Goal: Use online tool/utility: Utilize a website feature to perform a specific function

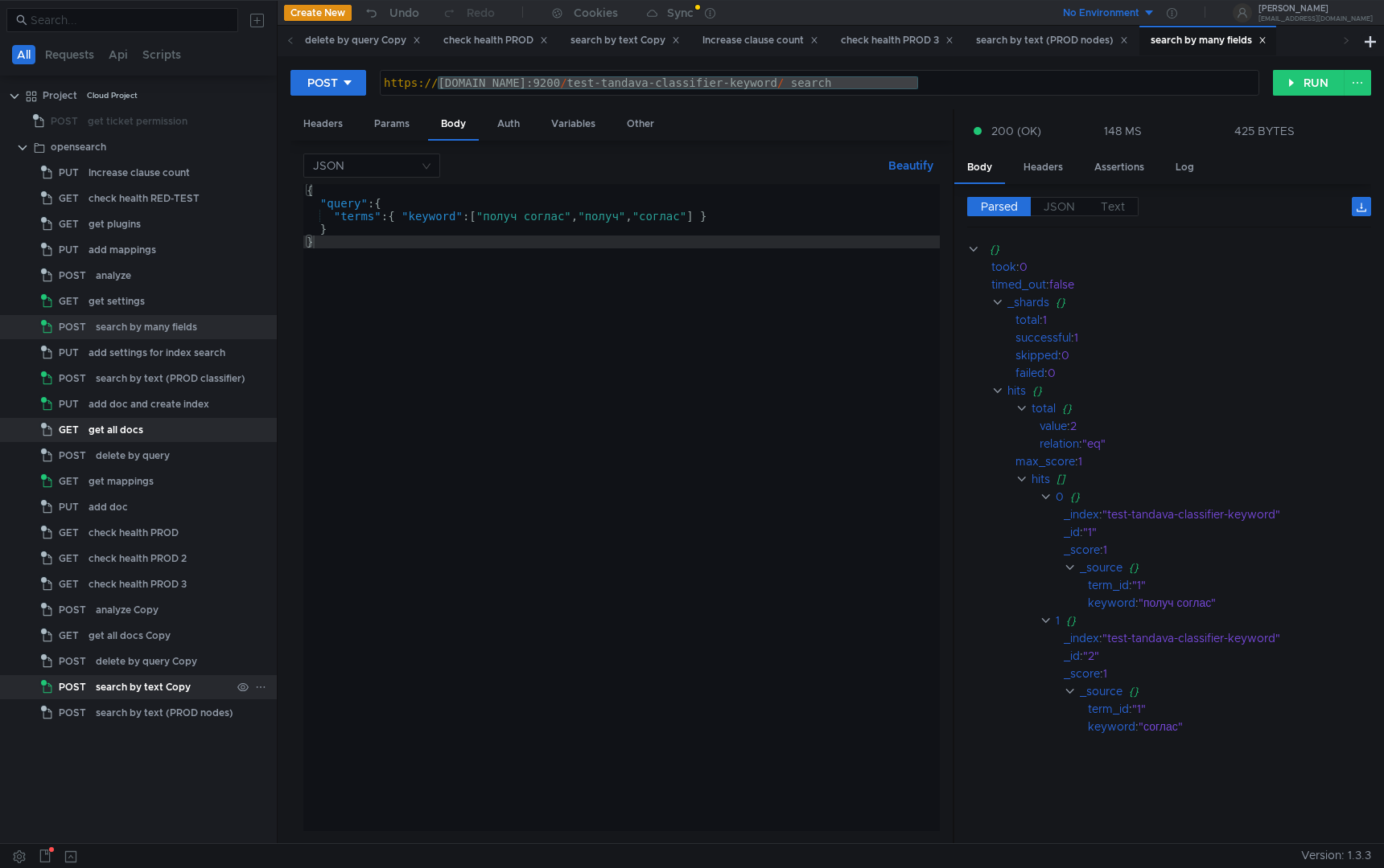
click at [121, 689] on div "search by text Copy" at bounding box center [143, 687] width 95 height 24
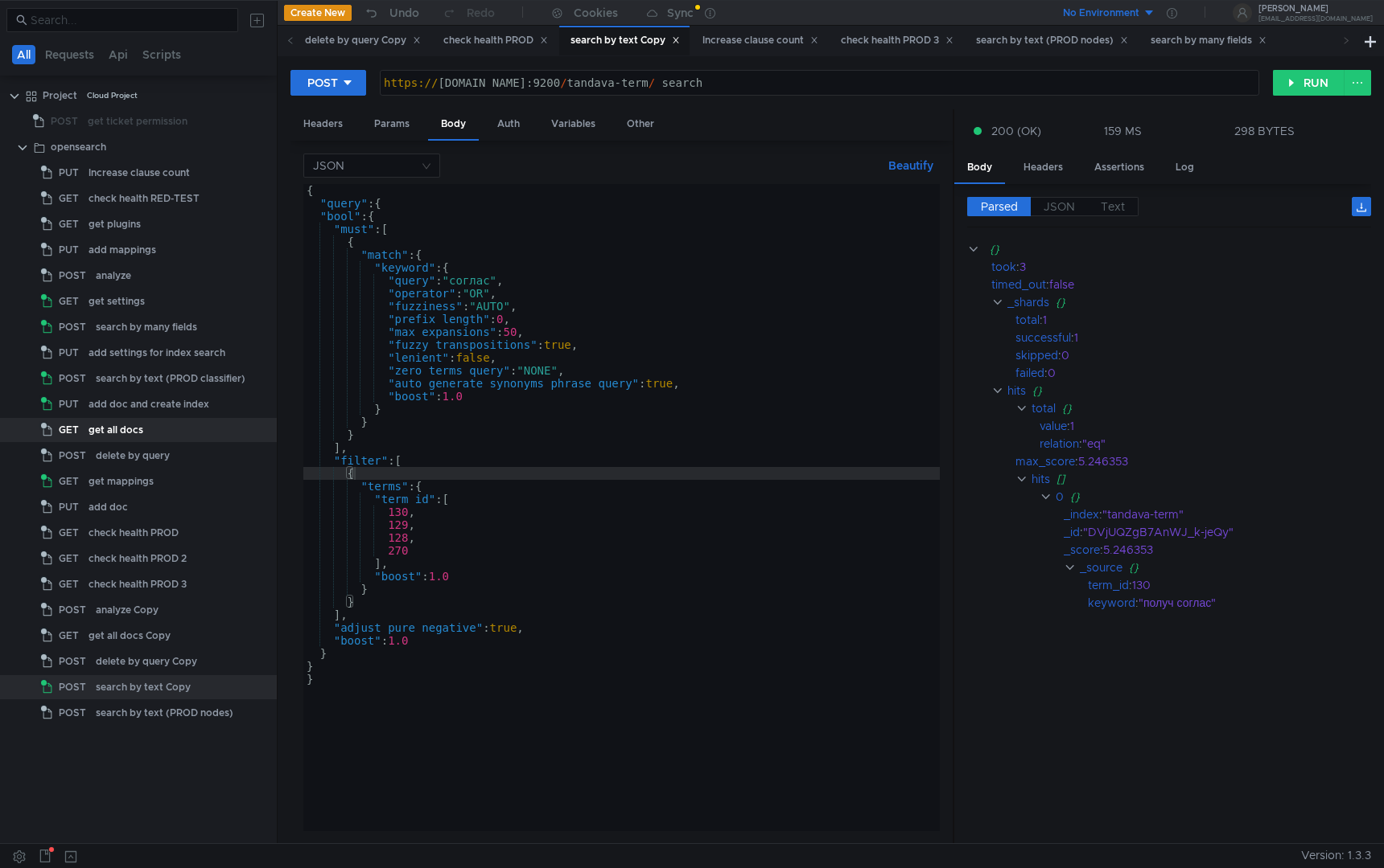
click at [1068, 195] on div "Parsed JSON Text {} took : 3 timed_out : false _shards {} total : 1 successful …" at bounding box center [1161, 514] width 416 height 660
click at [1062, 204] on span "JSON" at bounding box center [1059, 206] width 31 height 15
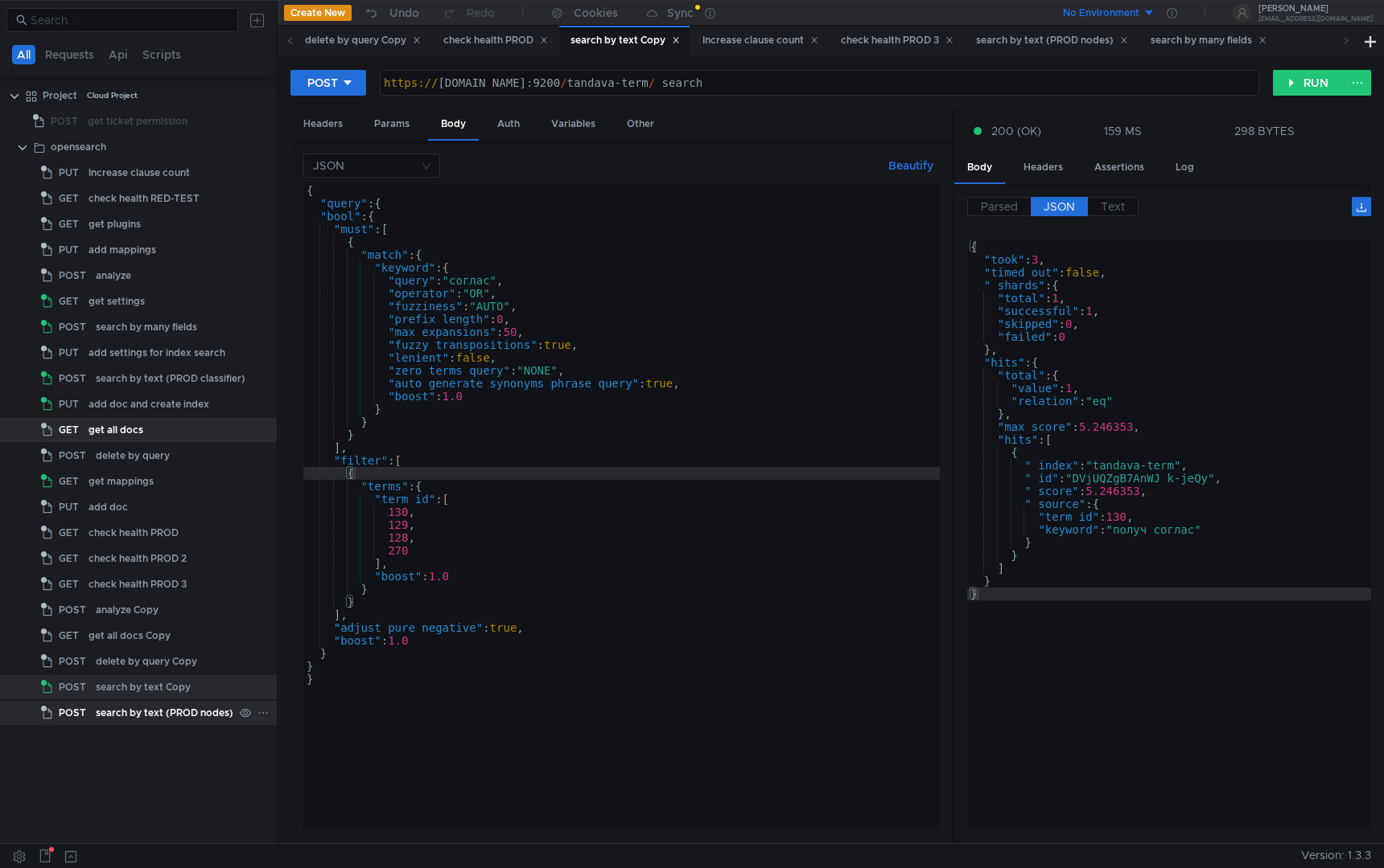
click at [89, 715] on div "POST" at bounding box center [65, 713] width 50 height 24
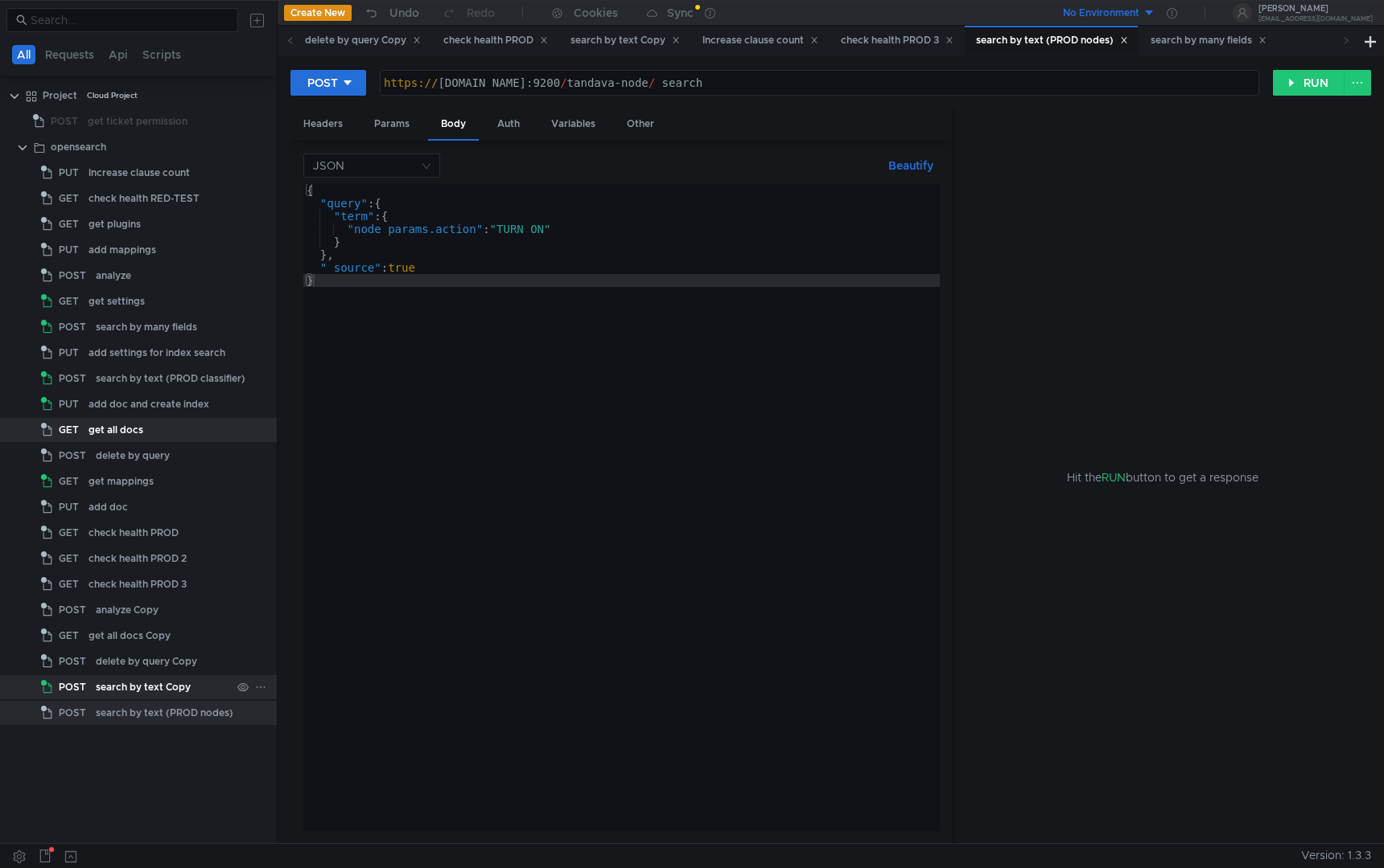
click at [186, 684] on div "search by text Copy" at bounding box center [143, 687] width 95 height 24
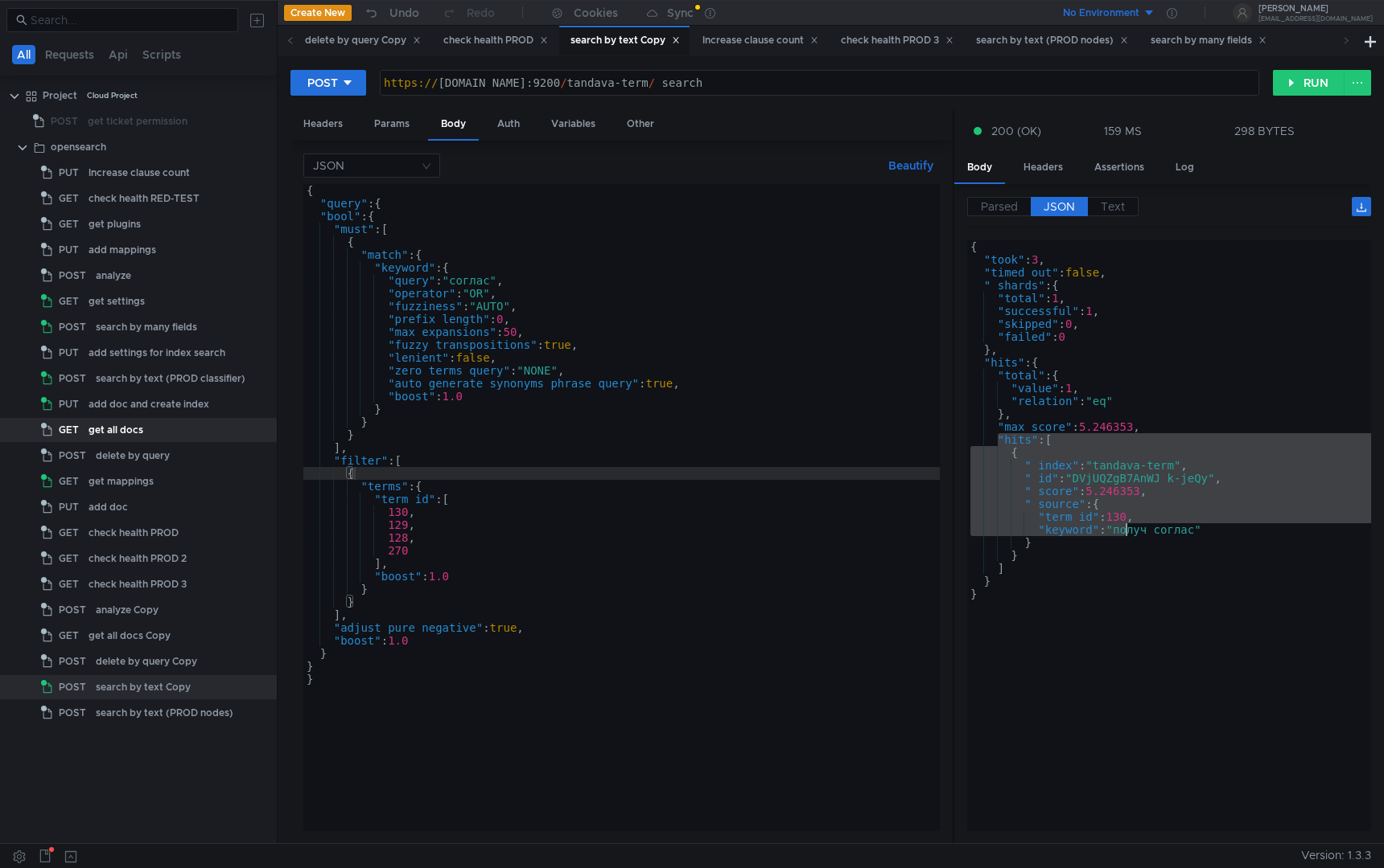
drag, startPoint x: 997, startPoint y: 441, endPoint x: 1121, endPoint y: 528, distance: 151.5
click at [1122, 529] on div "{ "took" : 3 , "timed_out" : false , "_shards" : { "total" : 1 , "successful" :…" at bounding box center [1168, 549] width 404 height 617
click at [994, 367] on div "{ "took" : 3 , "timed_out" : false , "_shards" : { "total" : 1 , "successful" :…" at bounding box center [1168, 549] width 404 height 617
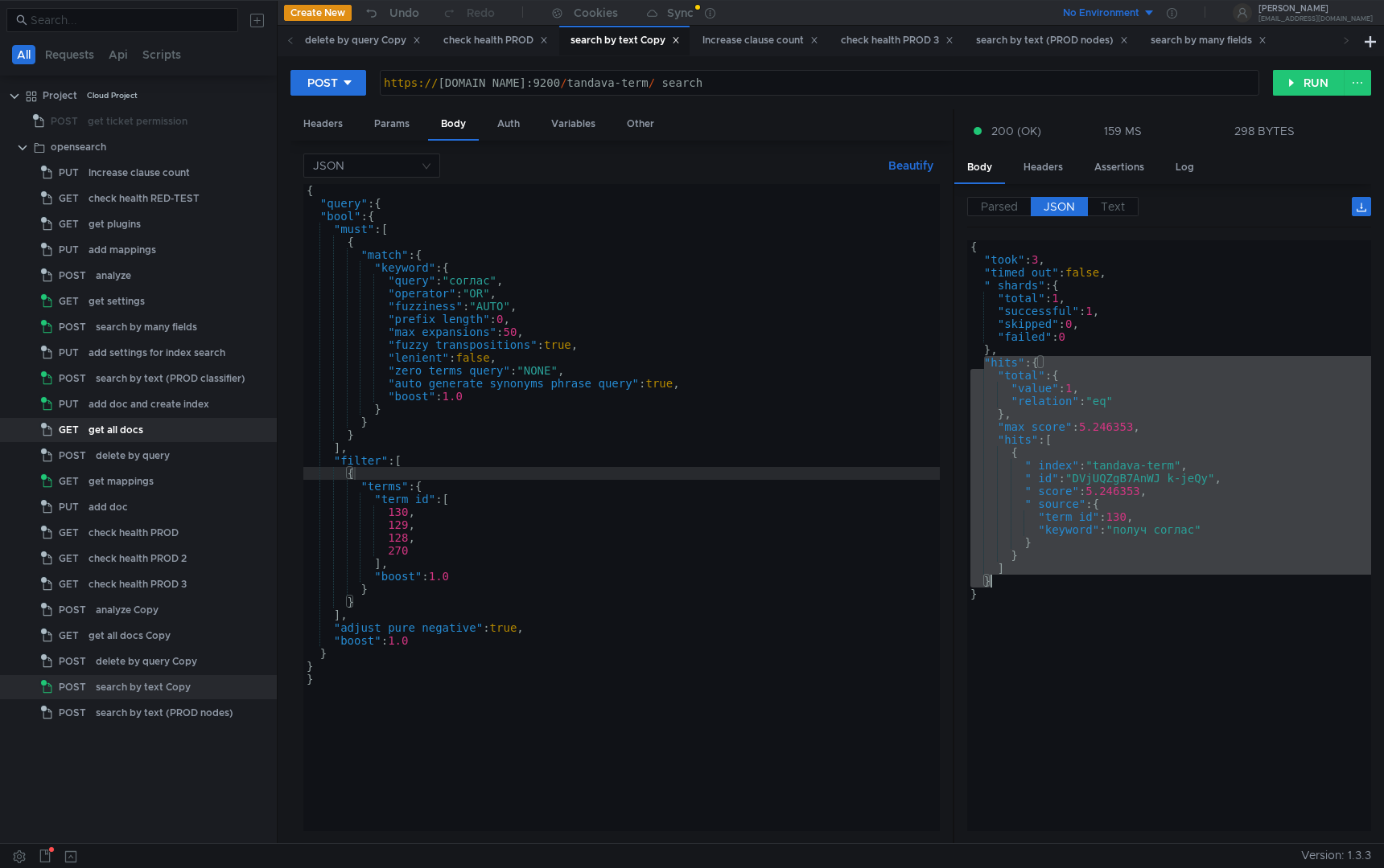
drag, startPoint x: 985, startPoint y: 361, endPoint x: 1018, endPoint y: 580, distance: 221.5
click at [1018, 580] on div "{ "took" : 3 , "timed_out" : false , "_shards" : { "total" : 1 , "successful" :…" at bounding box center [1168, 549] width 404 height 617
type textarea "] }"
click at [490, 290] on div "{ "query" : { "bool" : { "must" : [ { "match" : { "keyword" : { "query" : "согл…" at bounding box center [622, 520] width 636 height 673
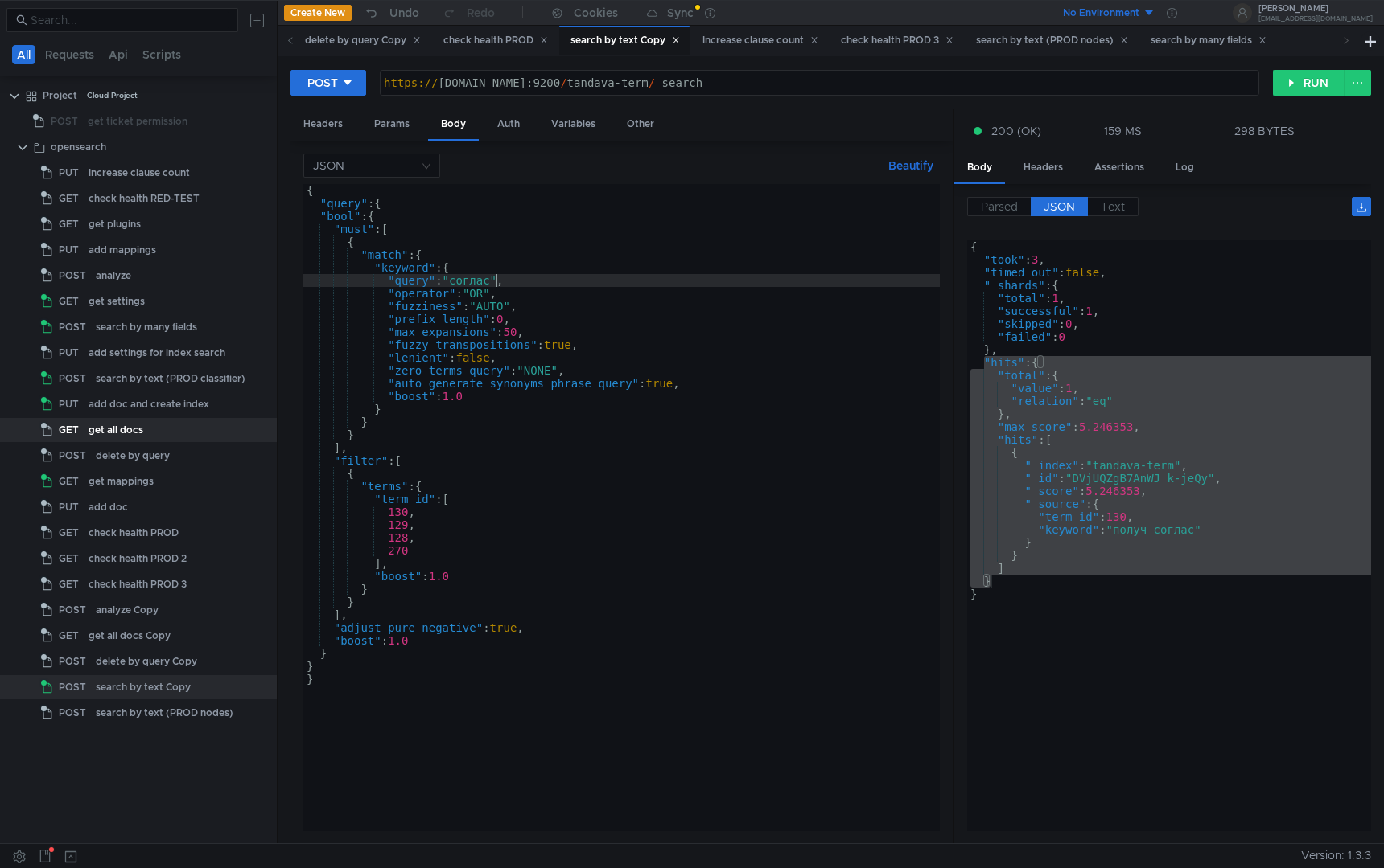
click at [493, 285] on div "{ "query" : { "bool" : { "must" : [ { "match" : { "keyword" : { "query" : "согл…" at bounding box center [622, 520] width 636 height 673
type textarea ""query" : "соглас здесь","
click at [1292, 81] on button "RUN" at bounding box center [1308, 83] width 71 height 26
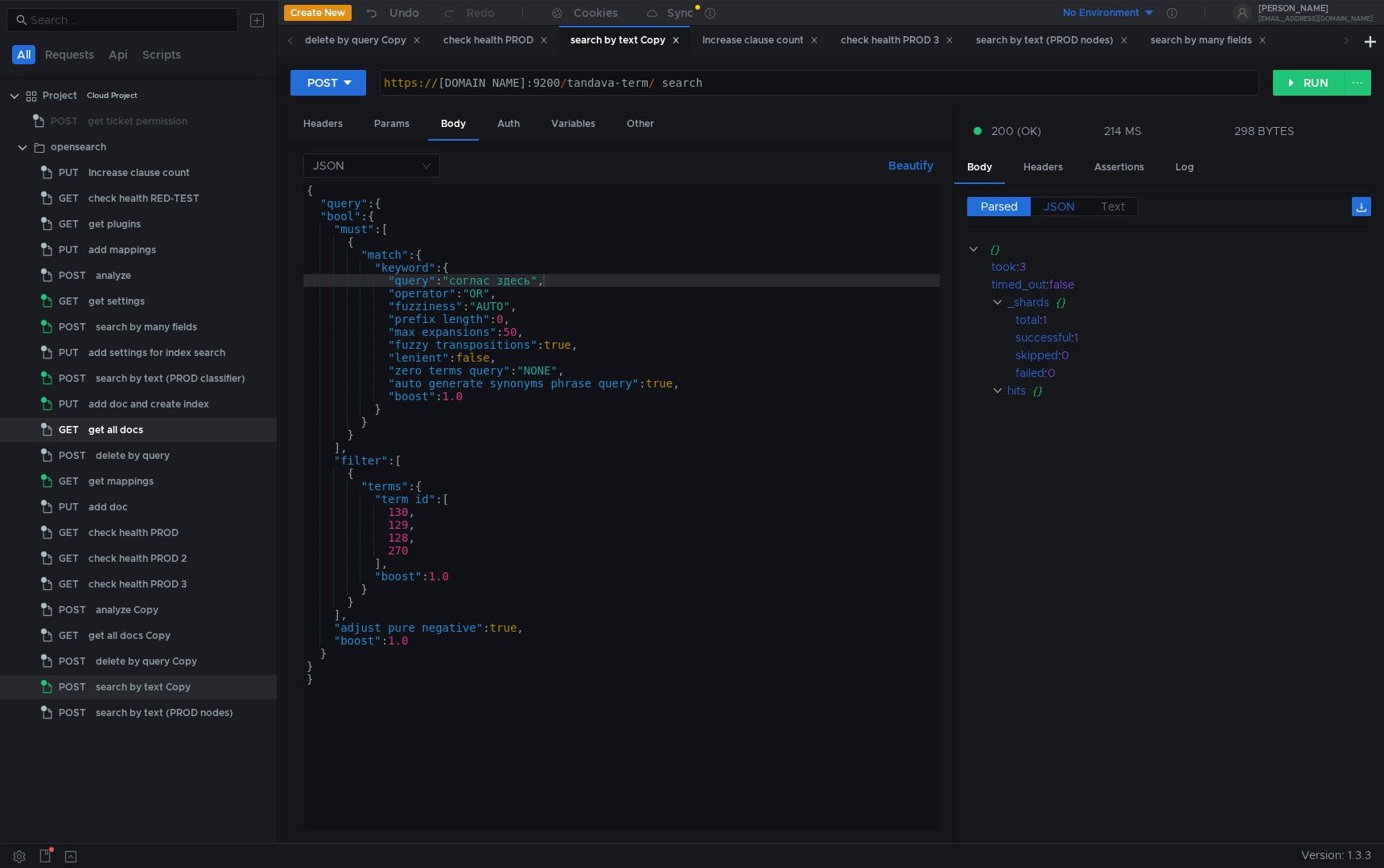
click at [1072, 206] on span "JSON" at bounding box center [1059, 206] width 31 height 15
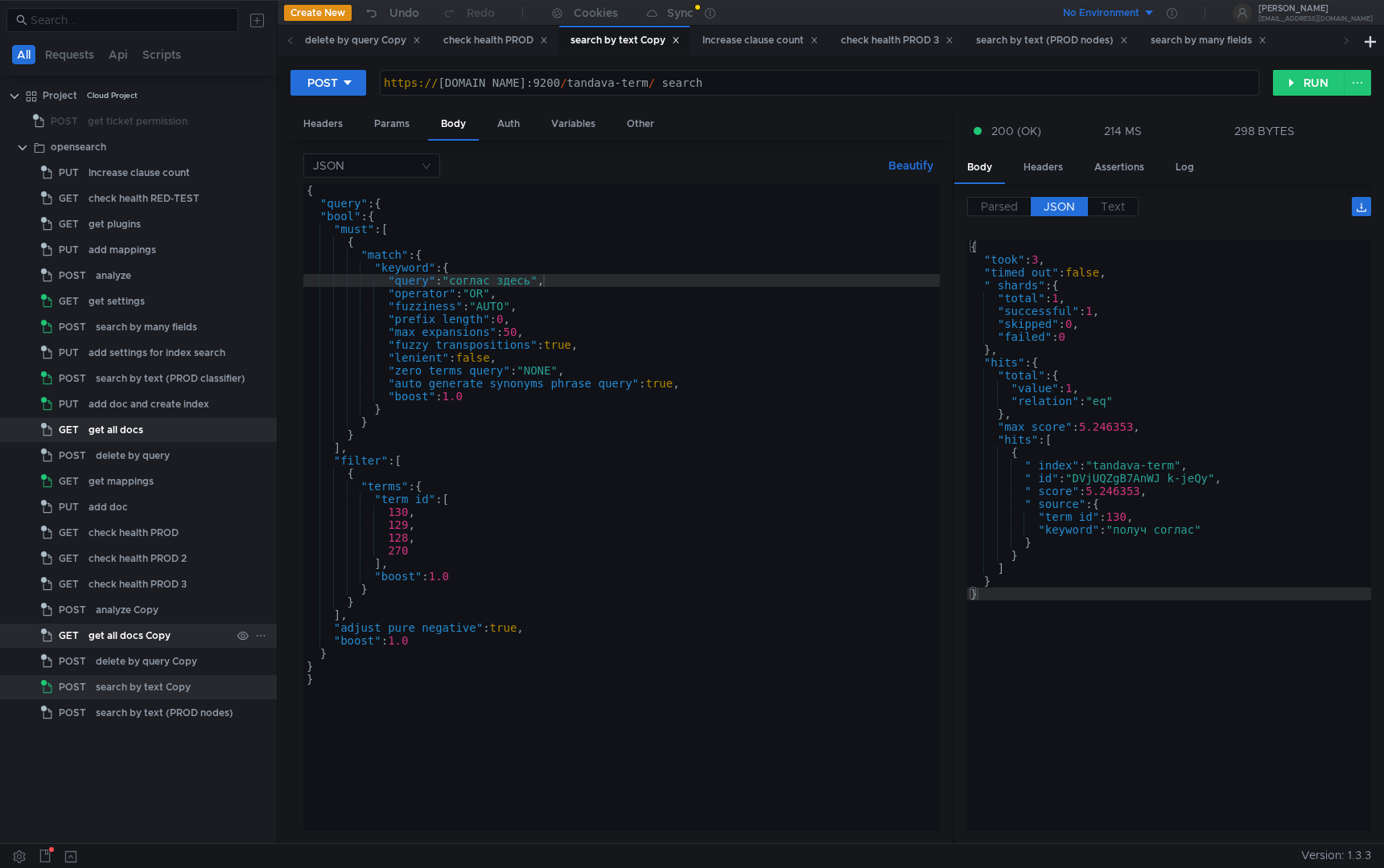
click at [135, 630] on div "get all docs Copy" at bounding box center [130, 636] width 82 height 24
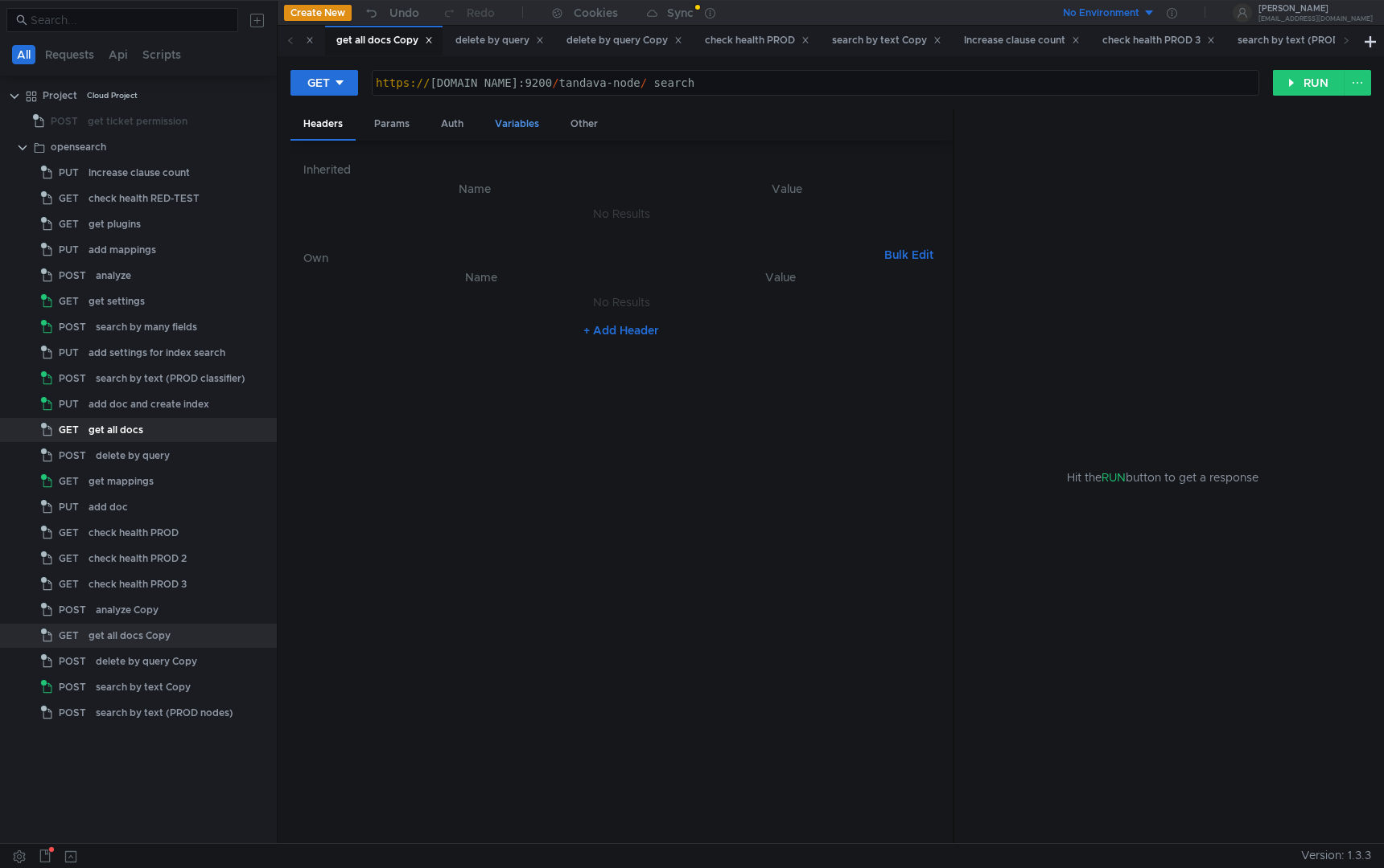
click at [491, 122] on div "Variables" at bounding box center [516, 124] width 70 height 30
click at [463, 122] on div "Auth" at bounding box center [452, 124] width 49 height 30
click at [773, 81] on div "https:// [DOMAIN_NAME]:9200 / tandava-node / _search" at bounding box center [815, 96] width 886 height 38
click at [785, 81] on div "https:// [DOMAIN_NAME]:9200 / tandava-node / _search" at bounding box center [815, 96] width 886 height 38
click at [781, 85] on div "https:// [DOMAIN_NAME]:9200 / tandava-node / _search" at bounding box center [815, 96] width 886 height 38
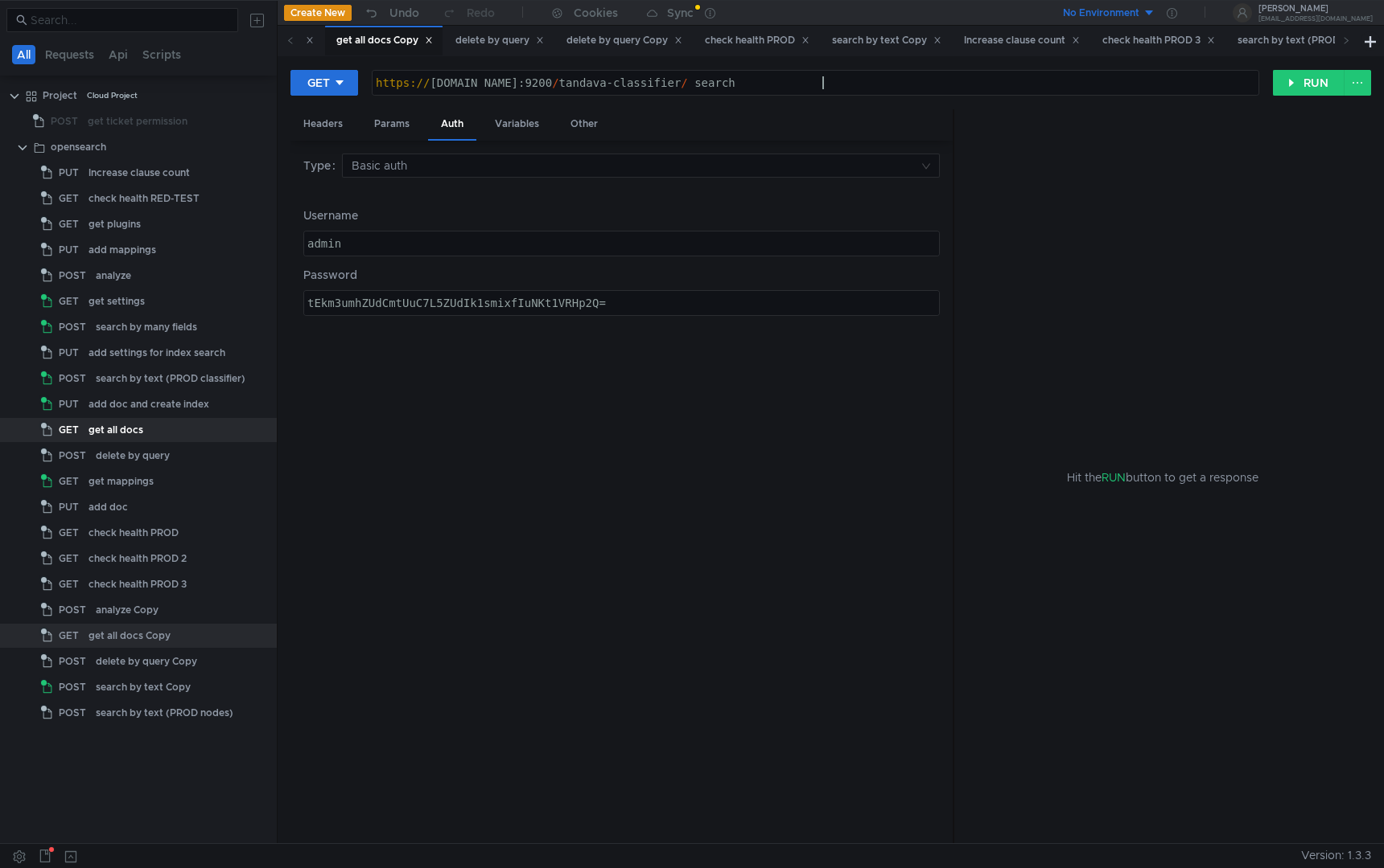
scroll to position [0, 33]
type textarea "[URL][DOMAIN_NAME]"
click at [1292, 81] on button "RUN" at bounding box center [1308, 83] width 71 height 26
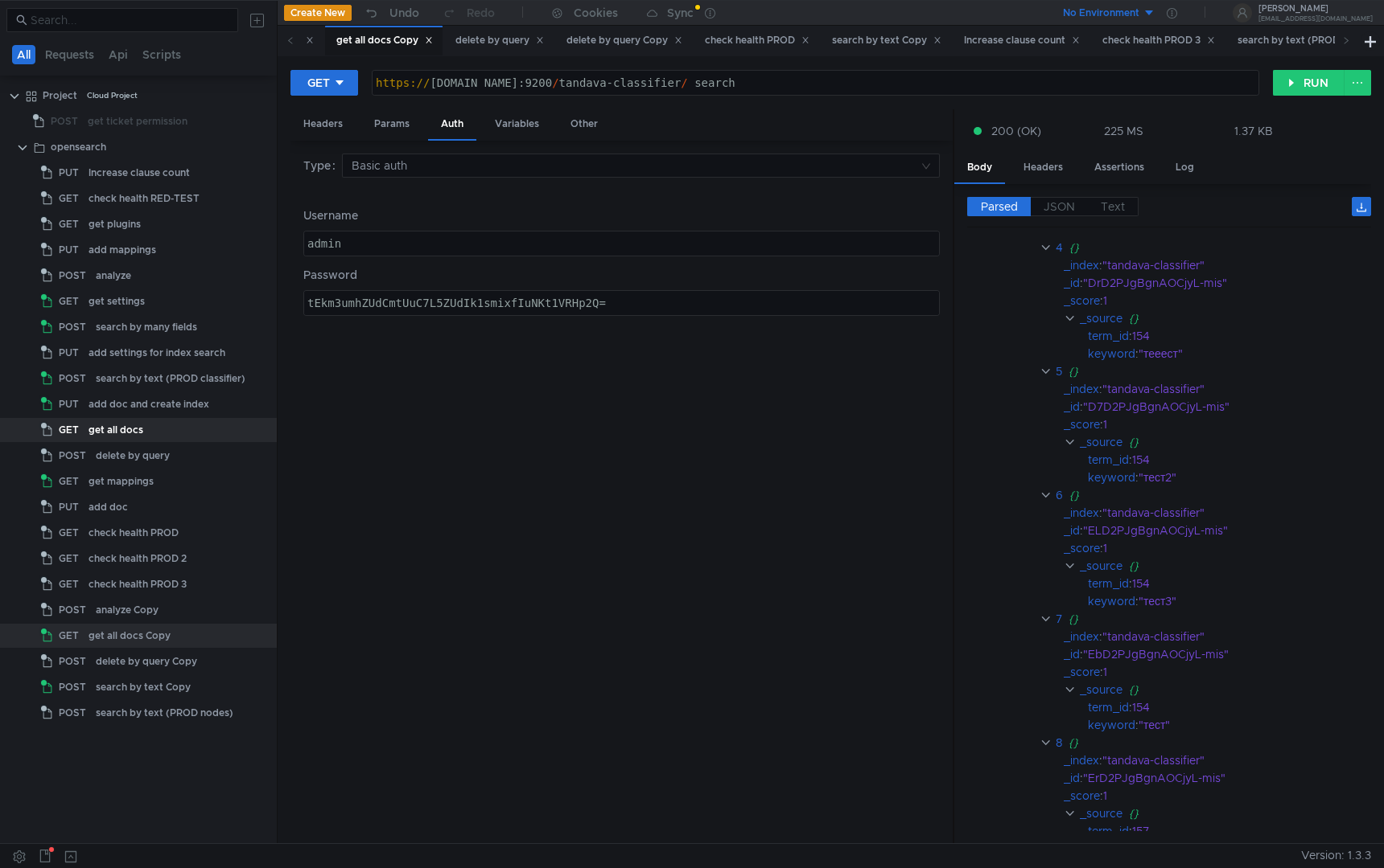
scroll to position [801, 0]
click at [392, 123] on div "Params" at bounding box center [391, 124] width 61 height 30
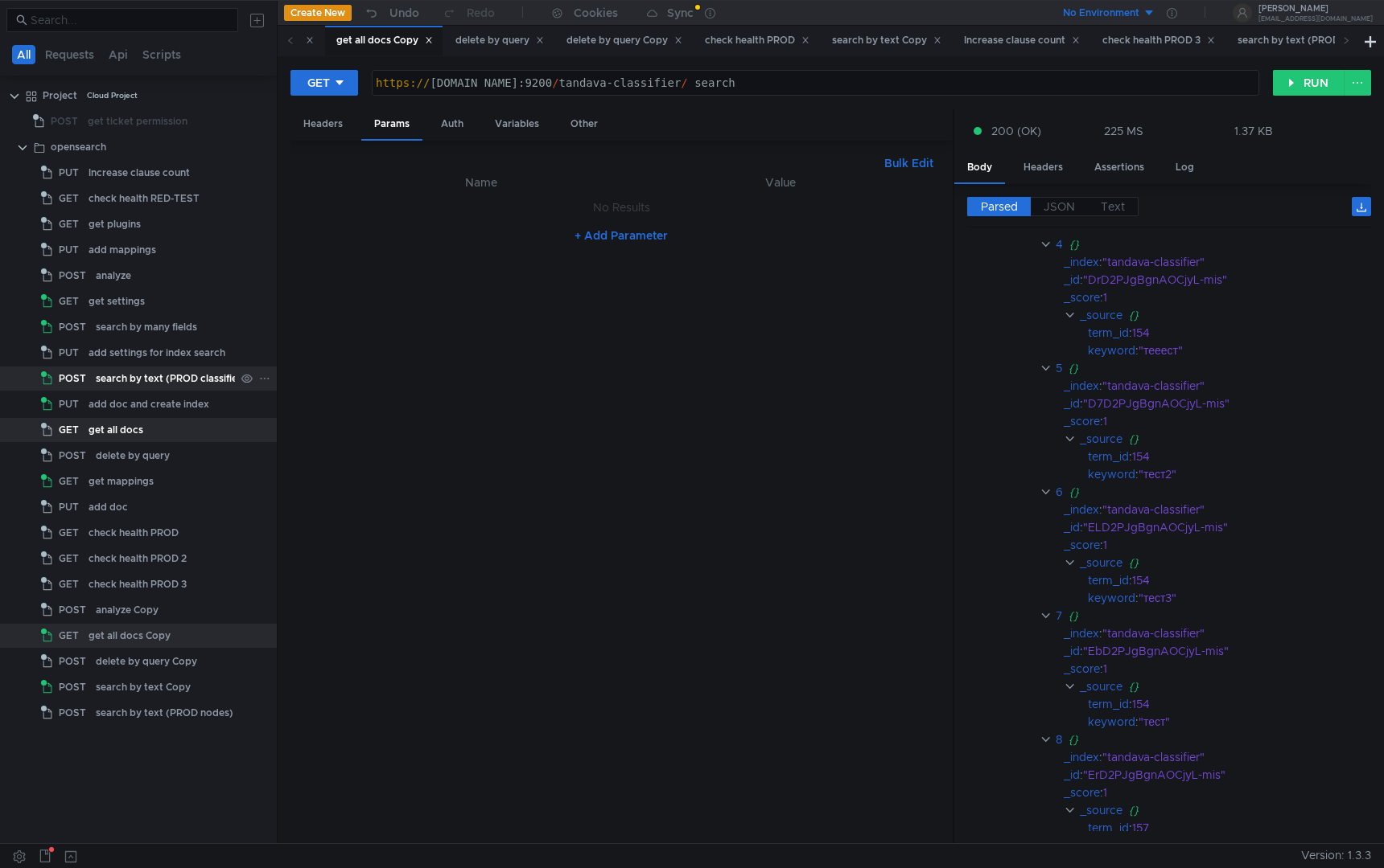
click at [145, 378] on div "search by text (PROD classifier)" at bounding box center [170, 379] width 150 height 24
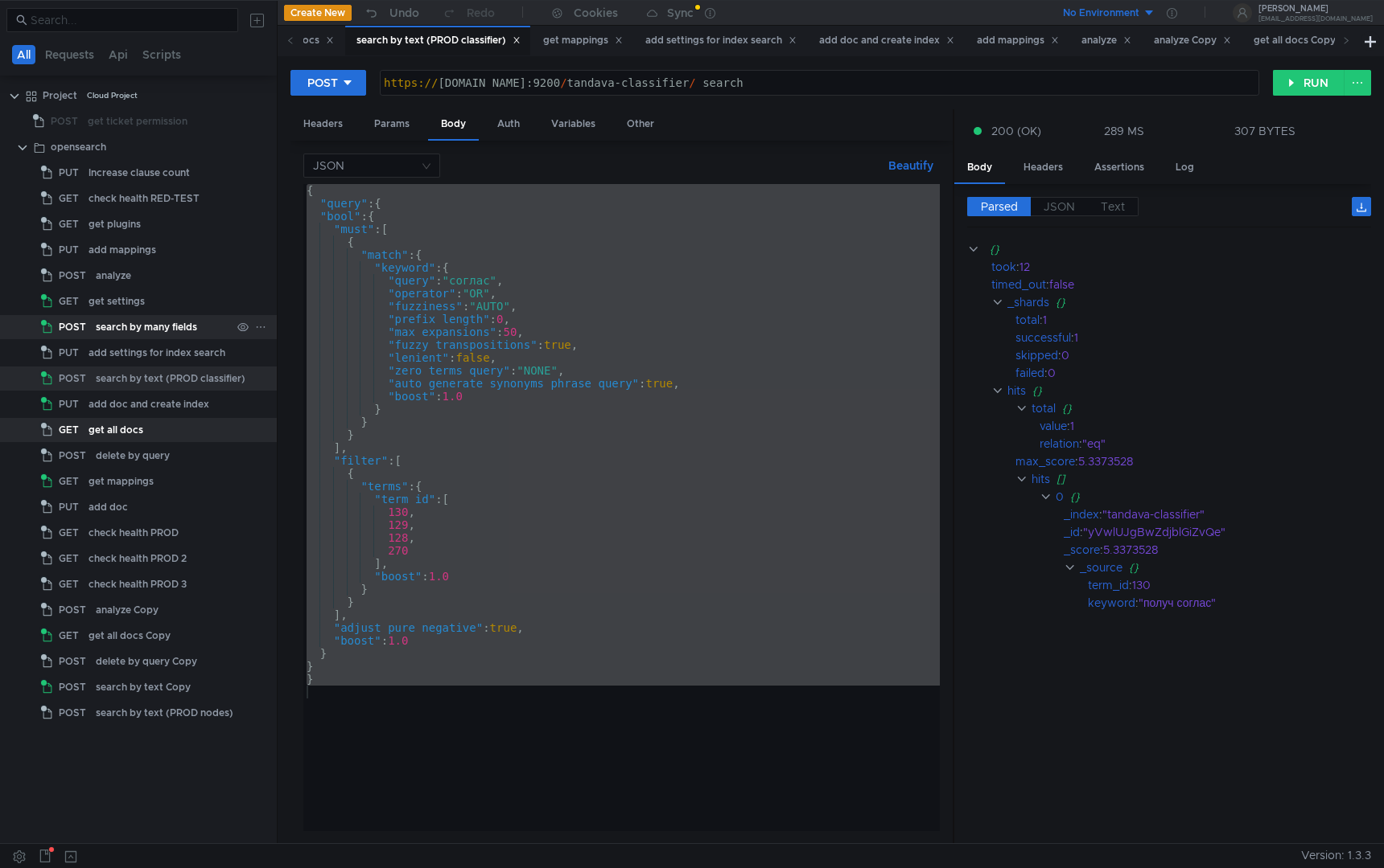
click at [143, 331] on div "search by many fields" at bounding box center [146, 328] width 102 height 24
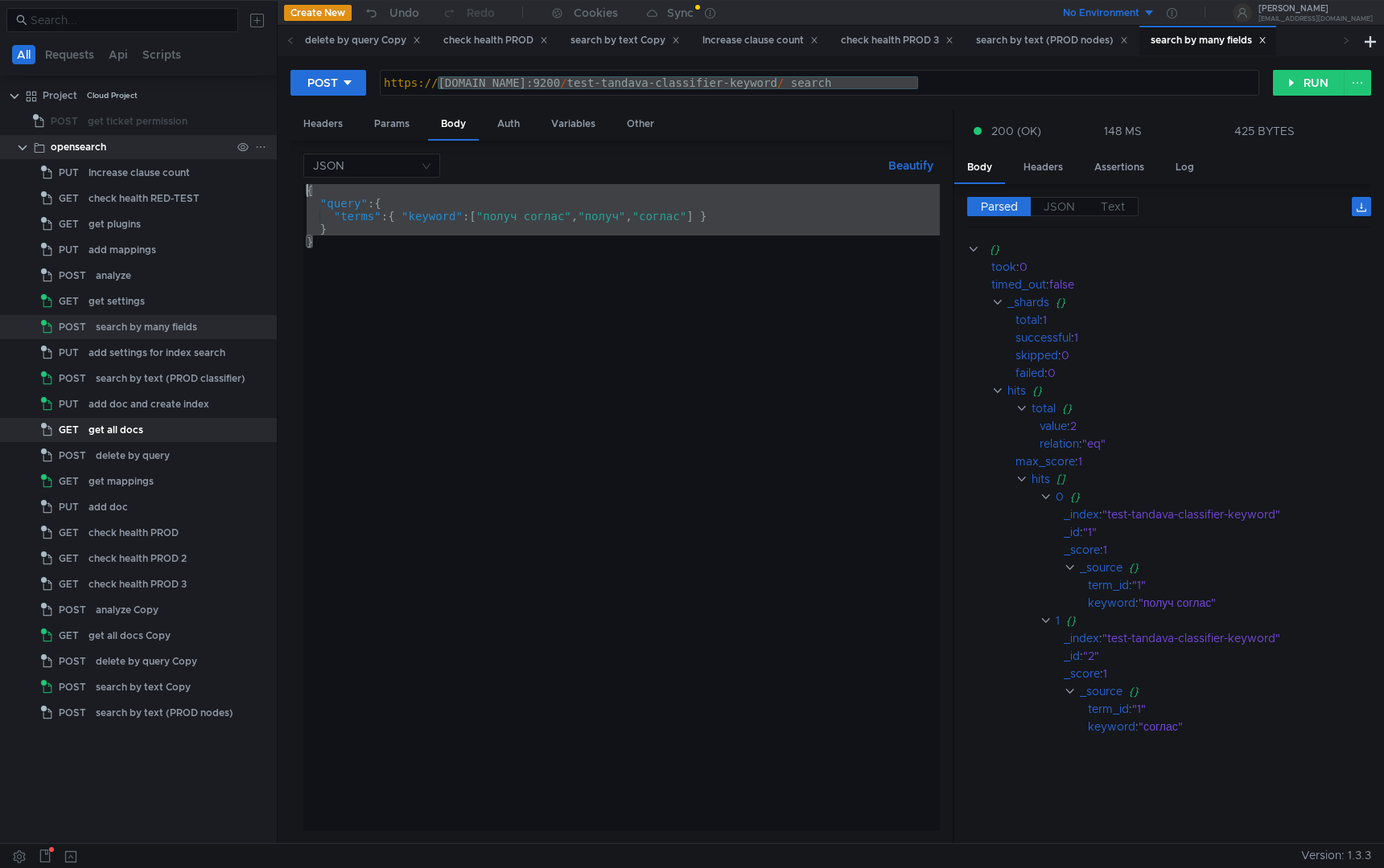
drag, startPoint x: 674, startPoint y: 331, endPoint x: 273, endPoint y: 152, distance: 439.1
click at [273, 152] on as-split "All Requests Api Scripts Project Cloud Project POST get ticket permission opens…" at bounding box center [692, 421] width 1384 height 844
click at [538, 323] on div "{ "query" : { "terms" : { "keyword" : [ "получ соглас" , "получ" , "соглас" ] }…" at bounding box center [622, 520] width 636 height 673
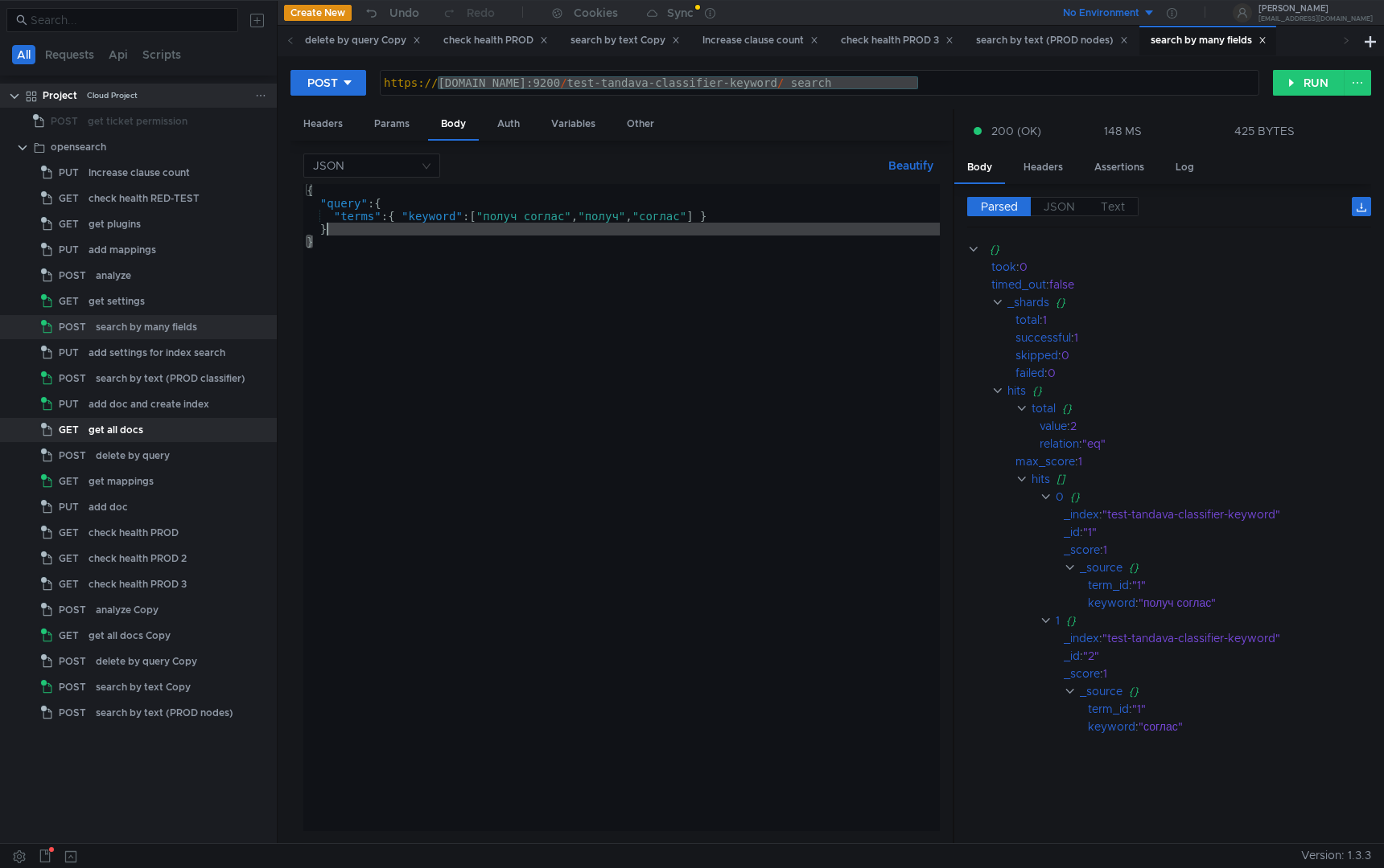
drag, startPoint x: 610, startPoint y: 341, endPoint x: 187, endPoint y: 100, distance: 486.8
click at [187, 100] on as-split "All Requests Api Scripts Project Cloud Project POST get ticket permission opens…" at bounding box center [692, 421] width 1384 height 844
type textarea "{ "query": {"
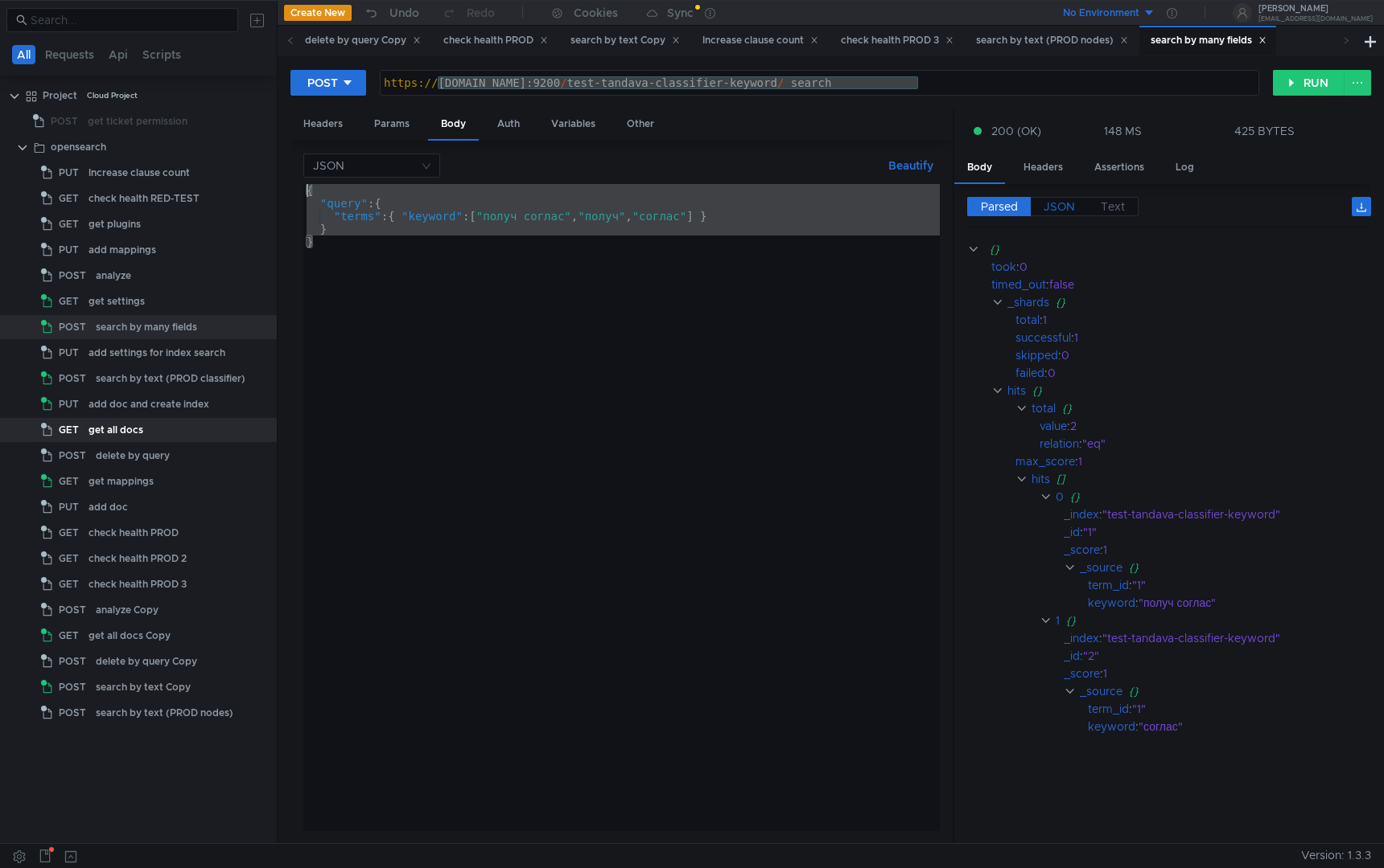
click at [1074, 203] on span "JSON" at bounding box center [1059, 206] width 31 height 15
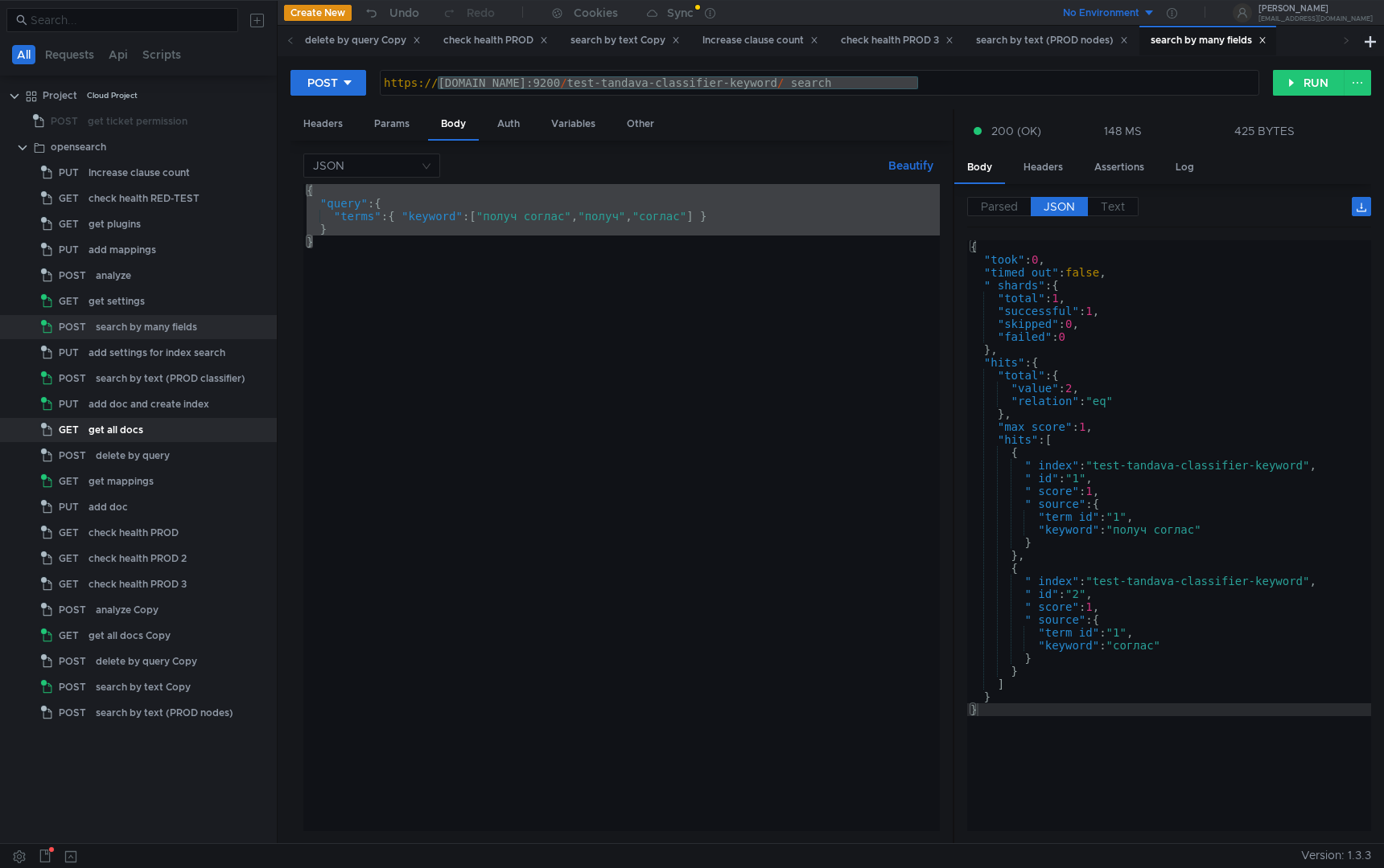
click at [1027, 674] on div "{ "took" : 0 , "timed_out" : false , "_shards" : { "total" : 1 , "successful" :…" at bounding box center [1168, 549] width 404 height 617
click at [1026, 676] on div "{ "took" : 0 , "timed_out" : false , "_shards" : { "total" : 1 , "successful" :…" at bounding box center [1168, 549] width 404 height 617
click at [1022, 683] on div "{ "took" : 0 , "timed_out" : false , "_shards" : { "total" : 1 , "successful" :…" at bounding box center [1168, 549] width 404 height 617
click at [1033, 673] on div "{ "took" : 0 , "timed_out" : false , "_shards" : { "total" : 1 , "successful" :…" at bounding box center [1168, 549] width 404 height 617
click at [1020, 683] on div "{ "took" : 0 , "timed_out" : false , "_shards" : { "total" : 1 , "successful" :…" at bounding box center [1168, 549] width 404 height 617
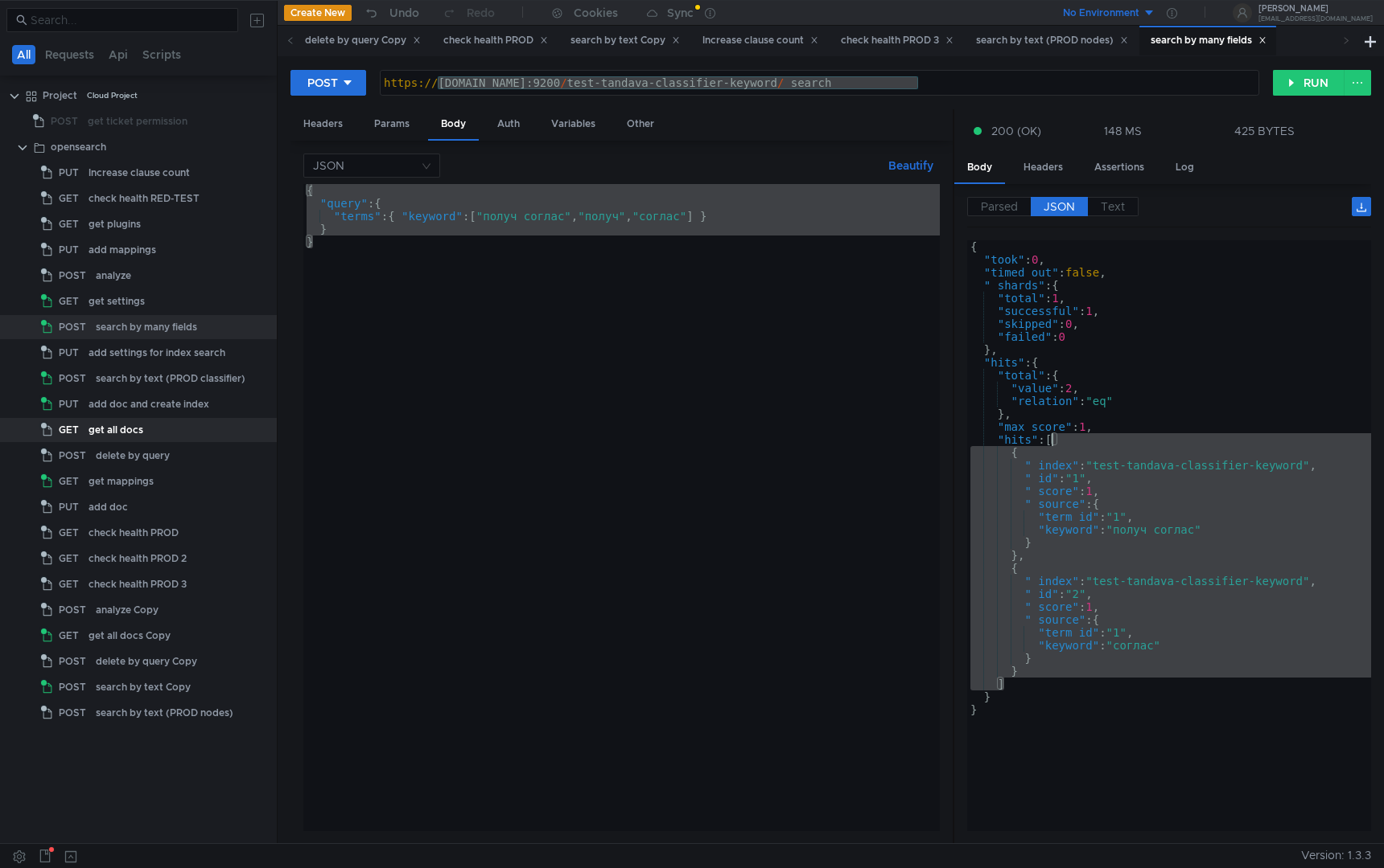
drag, startPoint x: 1020, startPoint y: 683, endPoint x: 973, endPoint y: 461, distance: 226.9
click at [973, 460] on div "{ "took" : 0 , "timed_out" : false , "_shards" : { "total" : 1 , "successful" :…" at bounding box center [1168, 549] width 404 height 617
click at [973, 461] on div "{ "took" : 0 , "timed_out" : false , "_shards" : { "total" : 1 , "successful" :…" at bounding box center [1168, 549] width 404 height 617
drag, startPoint x: 997, startPoint y: 437, endPoint x: 1055, endPoint y: 687, distance: 256.6
click at [1055, 687] on div "{ "took" : 0 , "timed_out" : false , "_shards" : { "total" : 1 , "successful" :…" at bounding box center [1168, 549] width 404 height 617
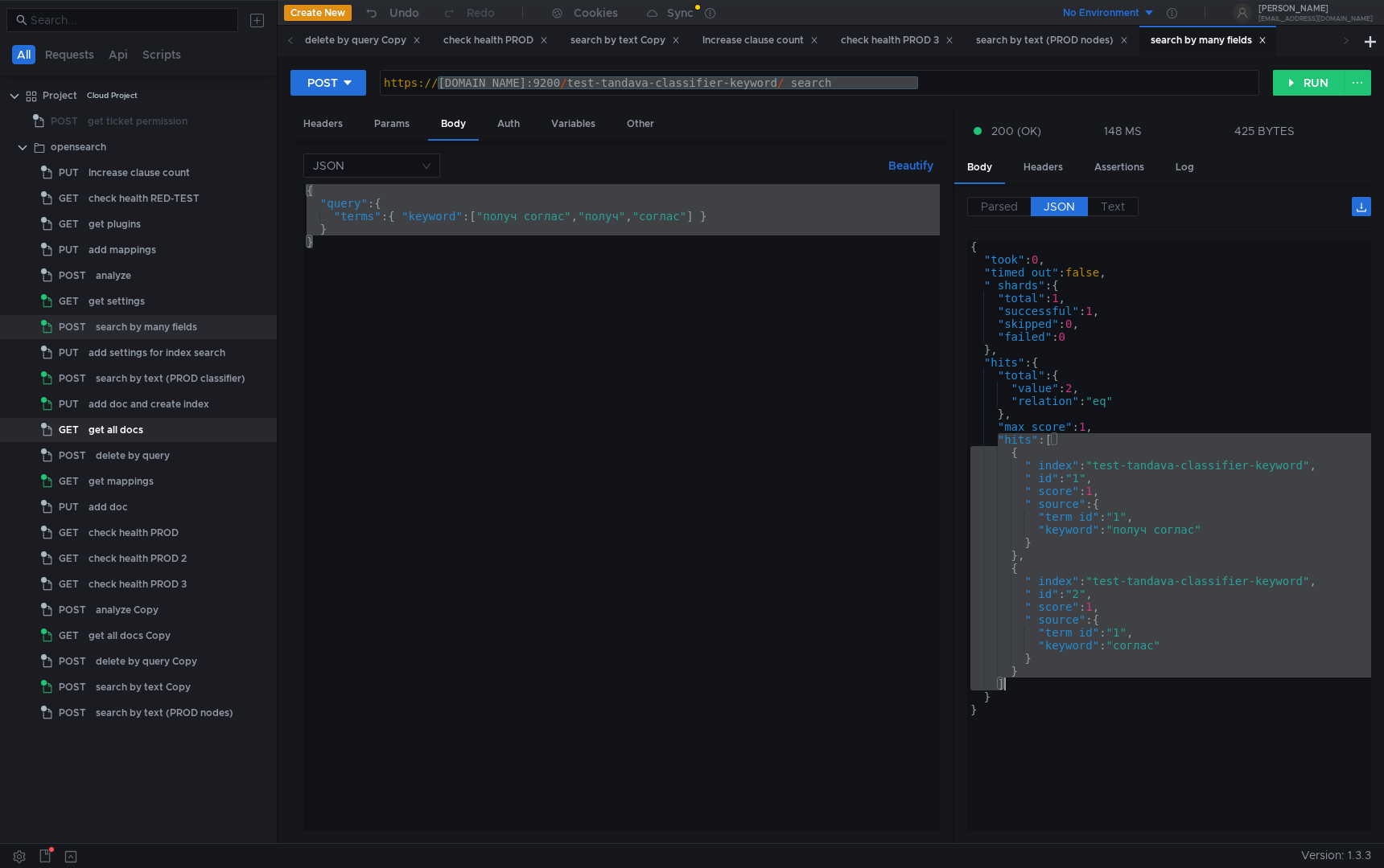
click at [1094, 474] on div "{ "took" : 0 , "timed_out" : false , "_shards" : { "total" : 1 , "successful" :…" at bounding box center [1168, 549] width 404 height 617
drag, startPoint x: 1012, startPoint y: 455, endPoint x: 1028, endPoint y: 673, distance: 218.6
click at [1028, 673] on div "{ "took" : 0 , "timed_out" : false , "_shards" : { "total" : 1 , "successful" :…" at bounding box center [1168, 549] width 404 height 617
type textarea "} }"
click at [393, 296] on div "{ "query" : { "terms" : { "keyword" : [ "получ соглас" , "получ" , "соглас" ] }…" at bounding box center [622, 520] width 636 height 673
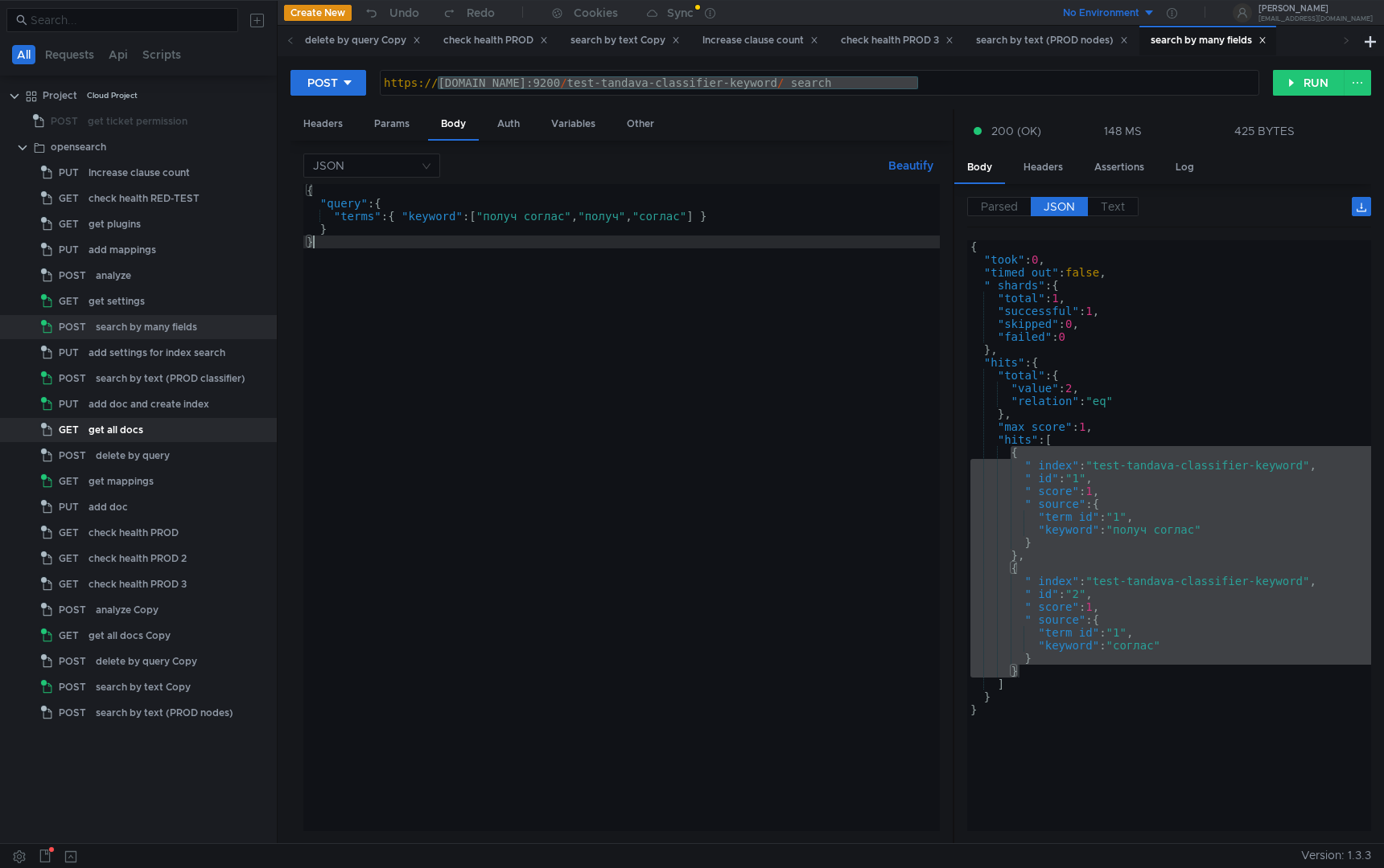
click at [393, 295] on div "{ "query" : { "terms" : { "keyword" : [ "получ соглас" , "получ" , "соглас" ] }…" at bounding box center [622, 520] width 636 height 673
click at [607, 397] on div "{ "query" : { "terms" : { "keyword" : [ "получ соглас" , "получ" , "соглас" ] }…" at bounding box center [622, 520] width 636 height 673
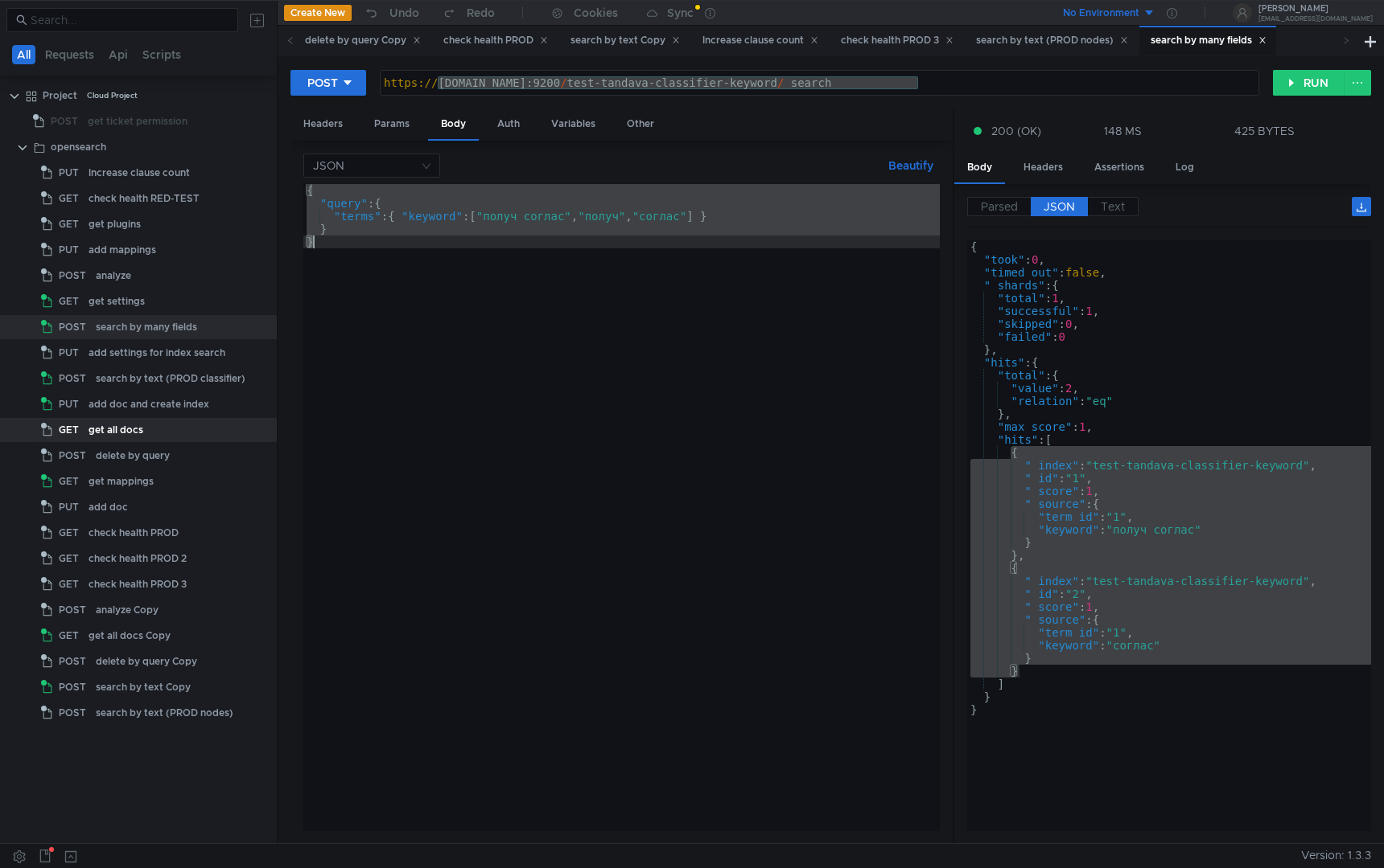
paste textarea
type textarea "}"
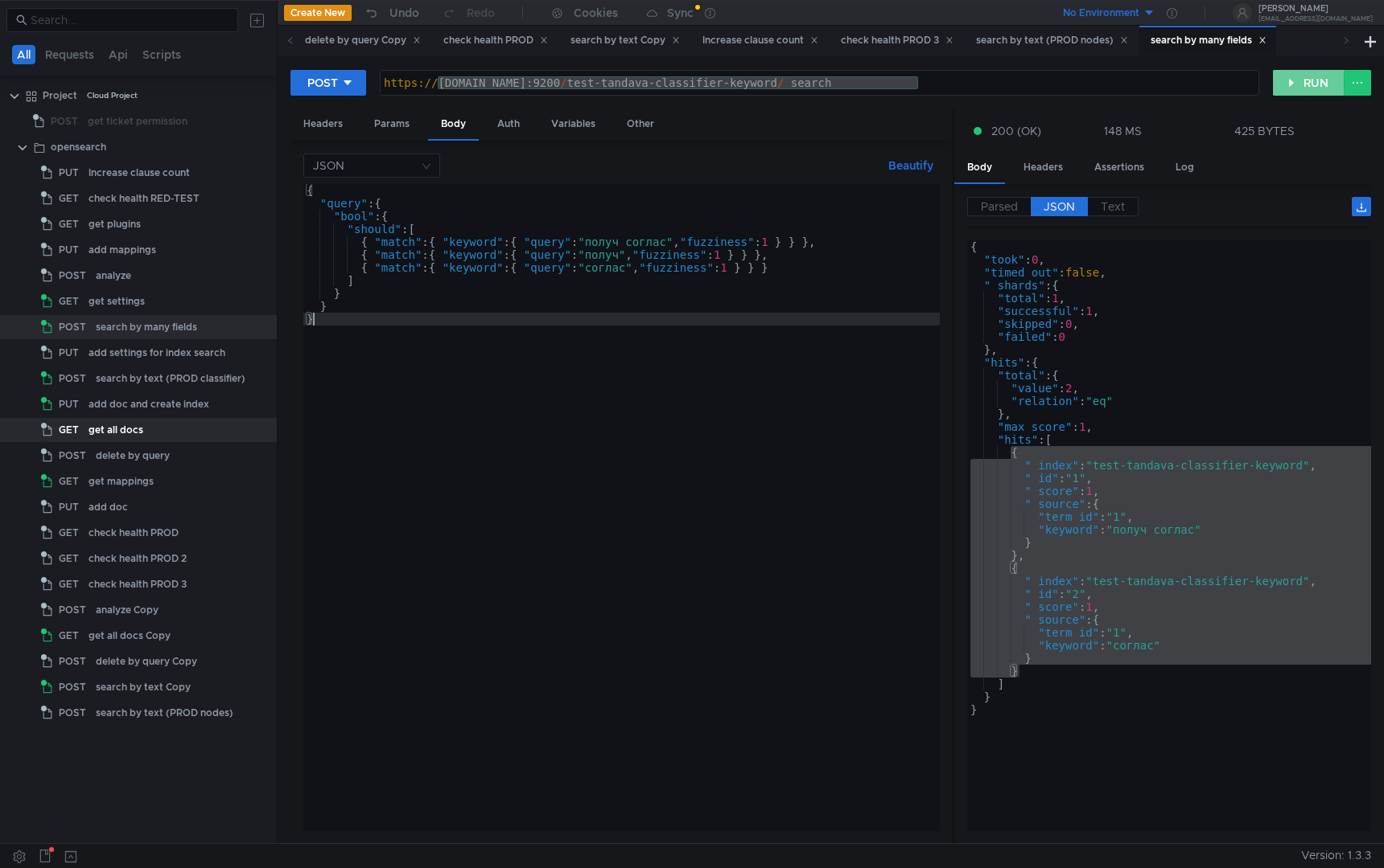
click at [1296, 85] on button "RUN" at bounding box center [1308, 83] width 71 height 26
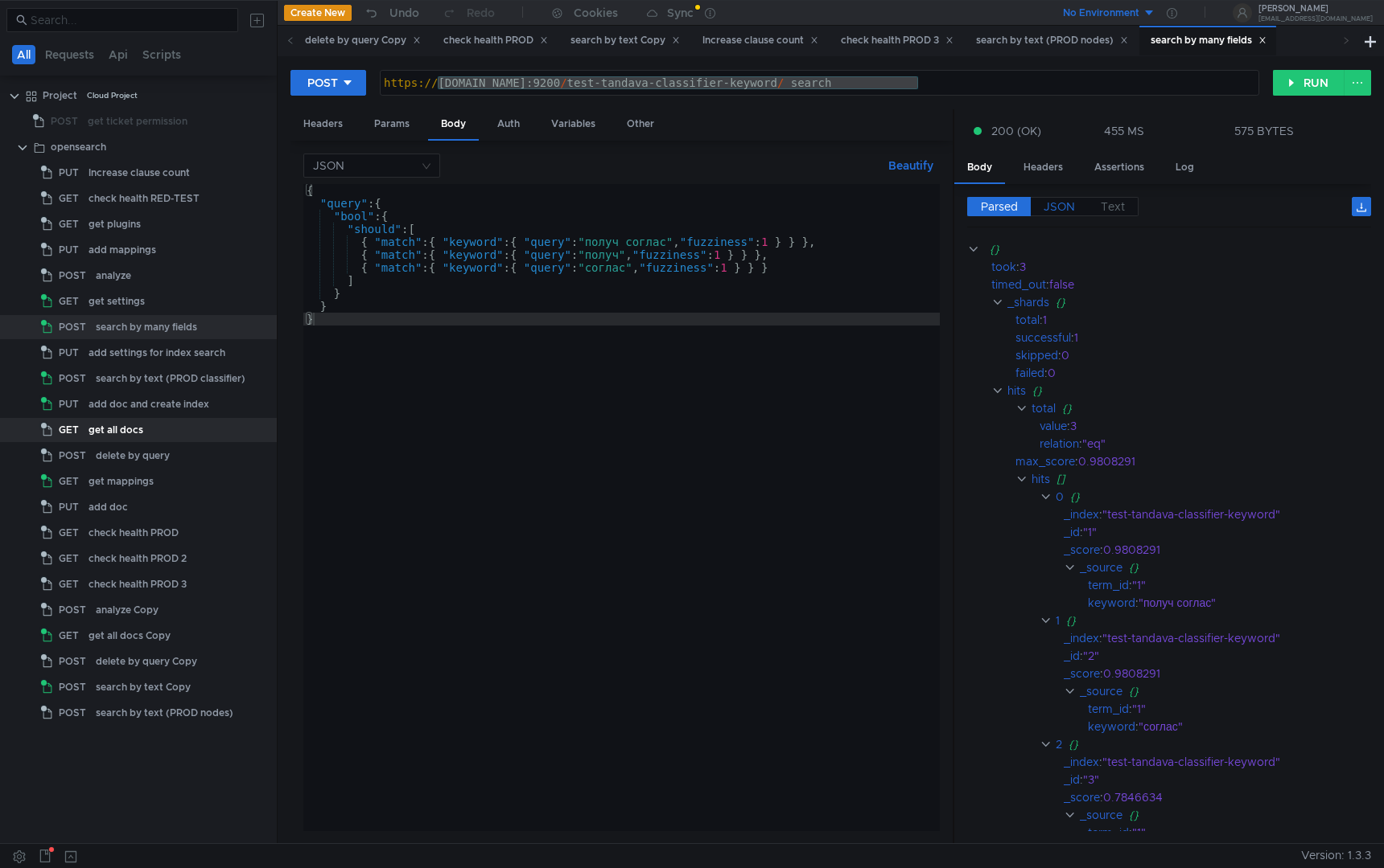
click at [1072, 209] on span "JSON" at bounding box center [1059, 206] width 31 height 15
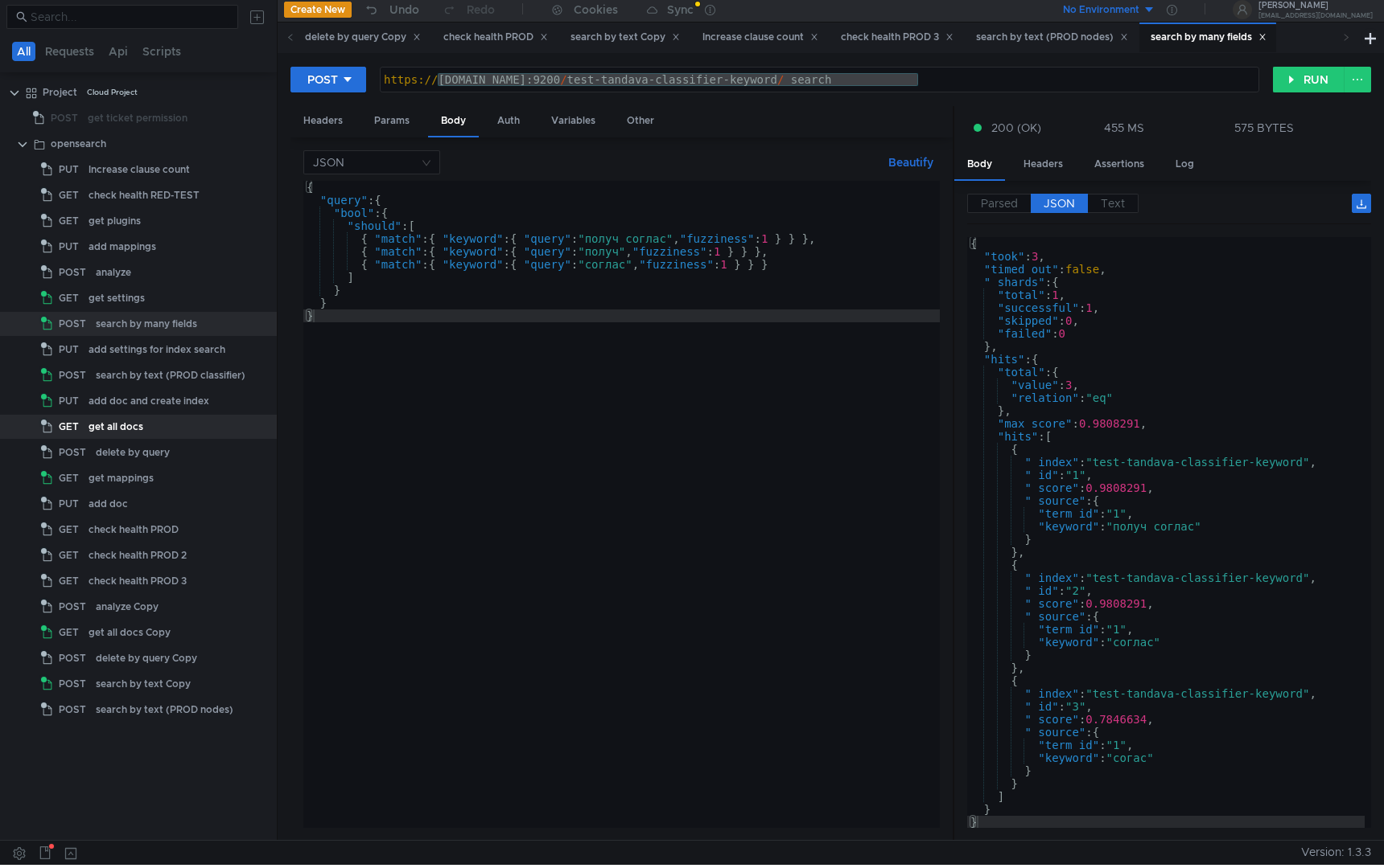
scroll to position [0, 0]
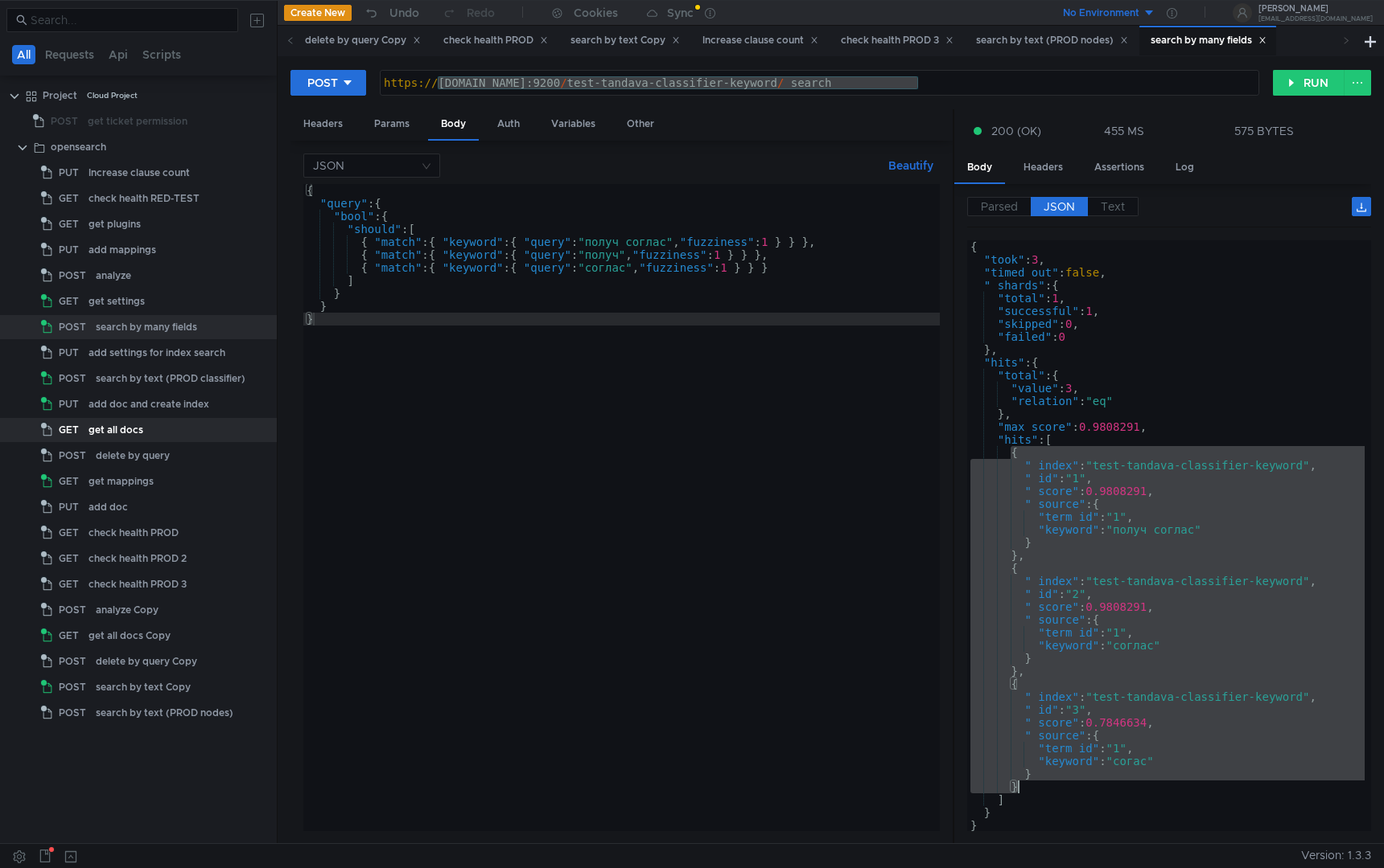
drag, startPoint x: 1013, startPoint y: 453, endPoint x: 1103, endPoint y: 788, distance: 346.9
click at [1103, 789] on div "{ "took" : 3 , "timed_out" : false , "_shards" : { "total" : 1 , "successful" :…" at bounding box center [1165, 549] width 397 height 617
type textarea "} }"
click at [790, 362] on div "{ "query" : { "bool" : { "should" : [ { "match" : { "keyword" : { "query" : "по…" at bounding box center [622, 520] width 636 height 673
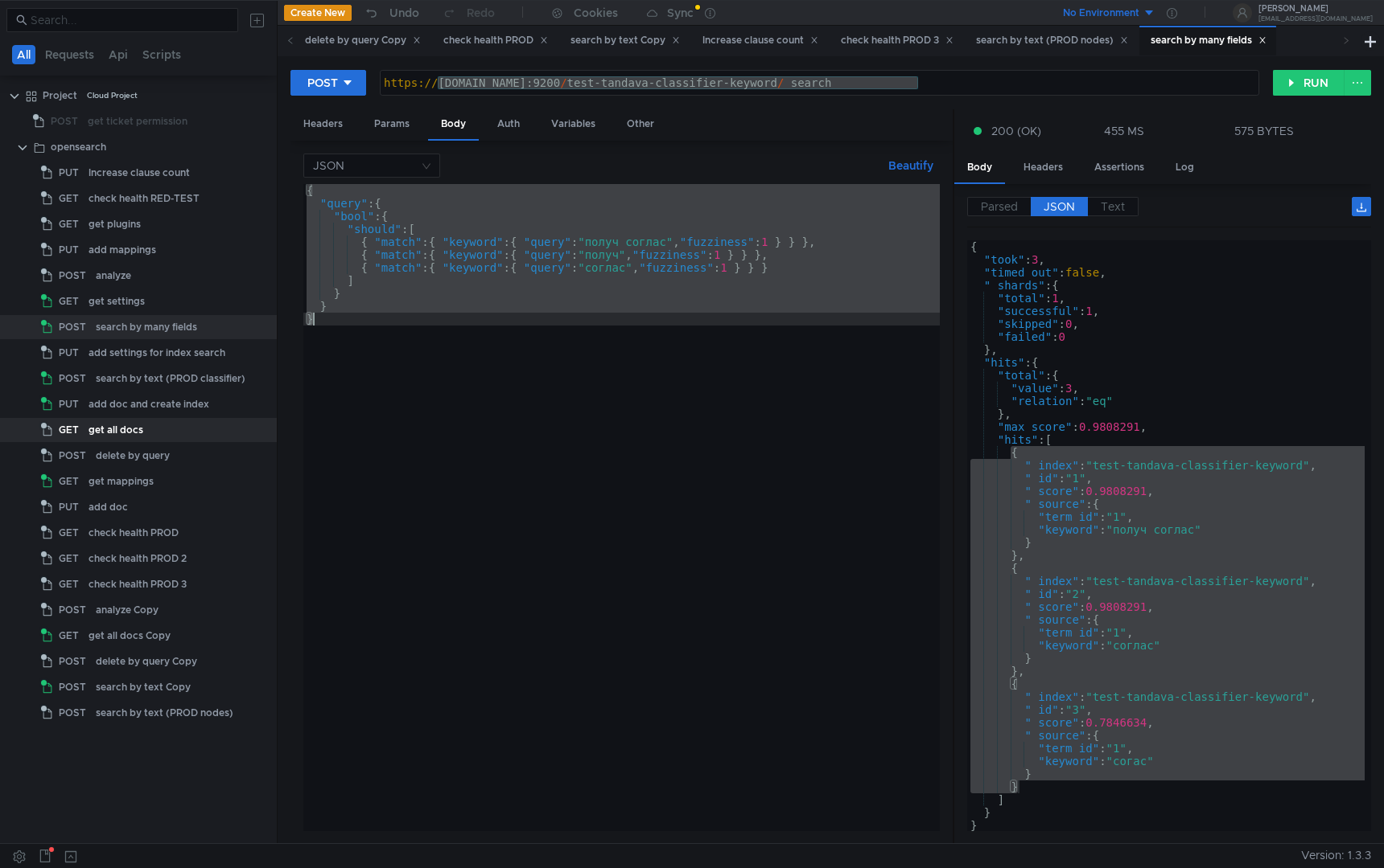
paste textarea
type textarea "}"
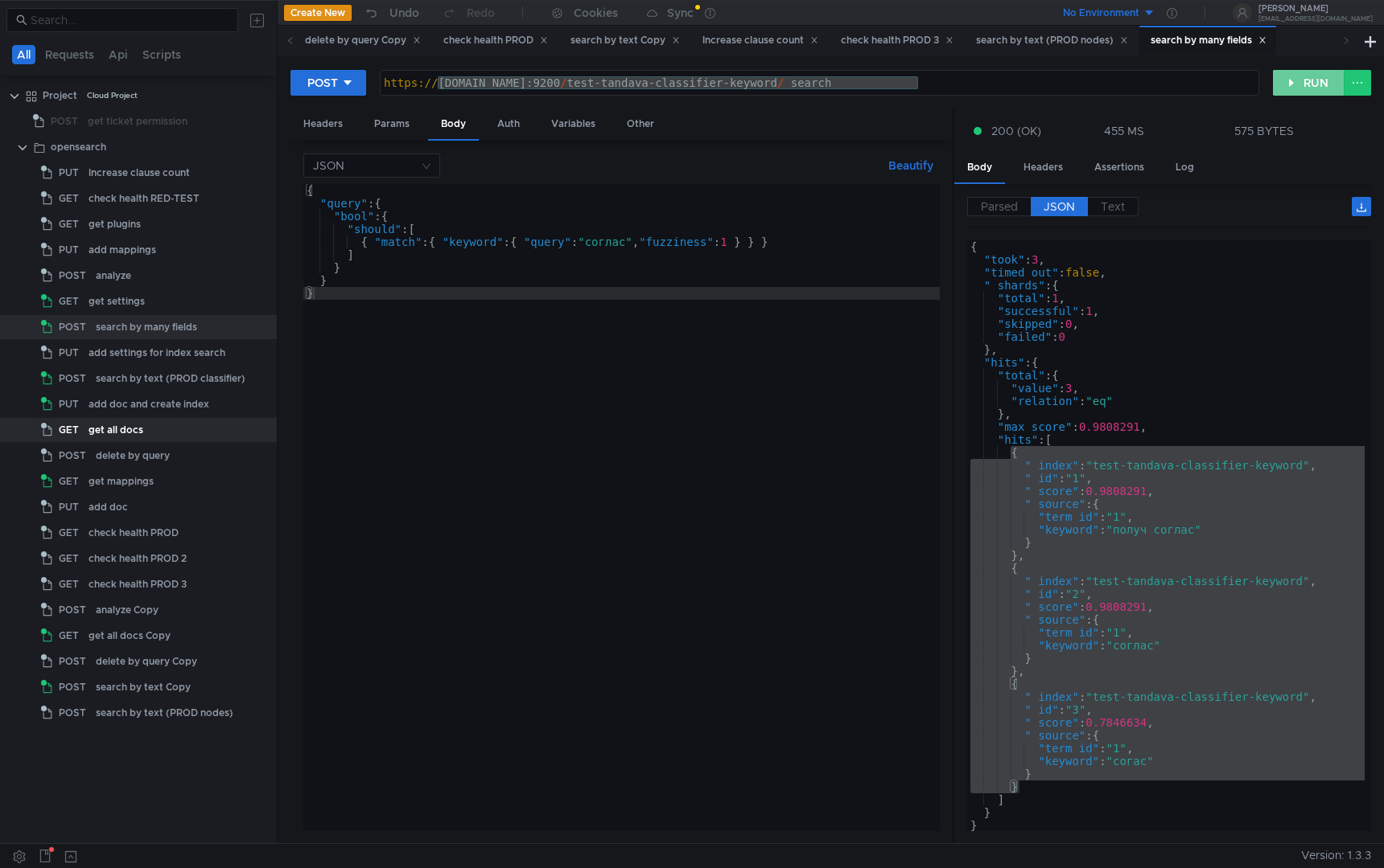
click at [1293, 71] on button "RUN" at bounding box center [1308, 83] width 71 height 26
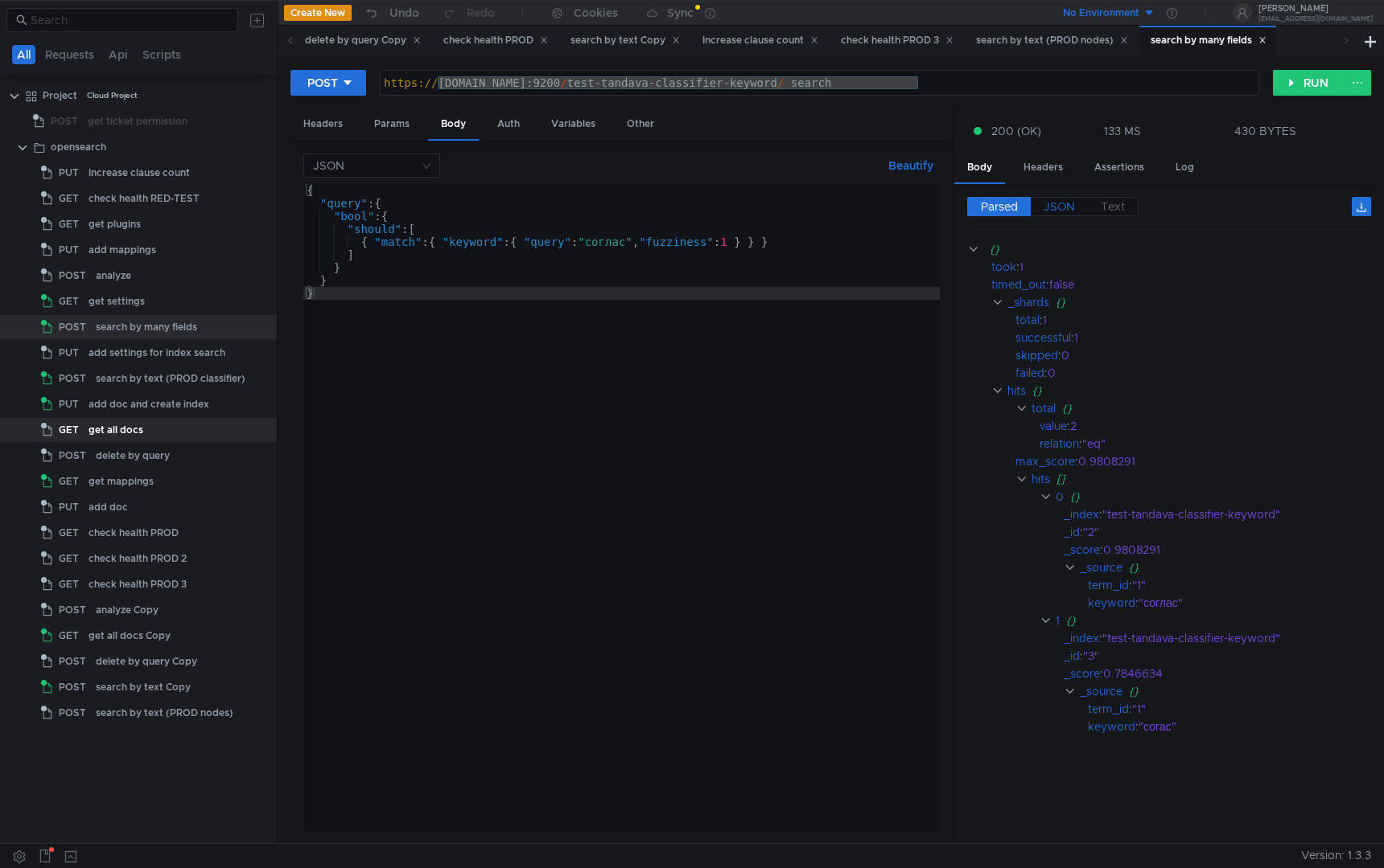
click at [1074, 209] on label "JSON" at bounding box center [1059, 207] width 57 height 19
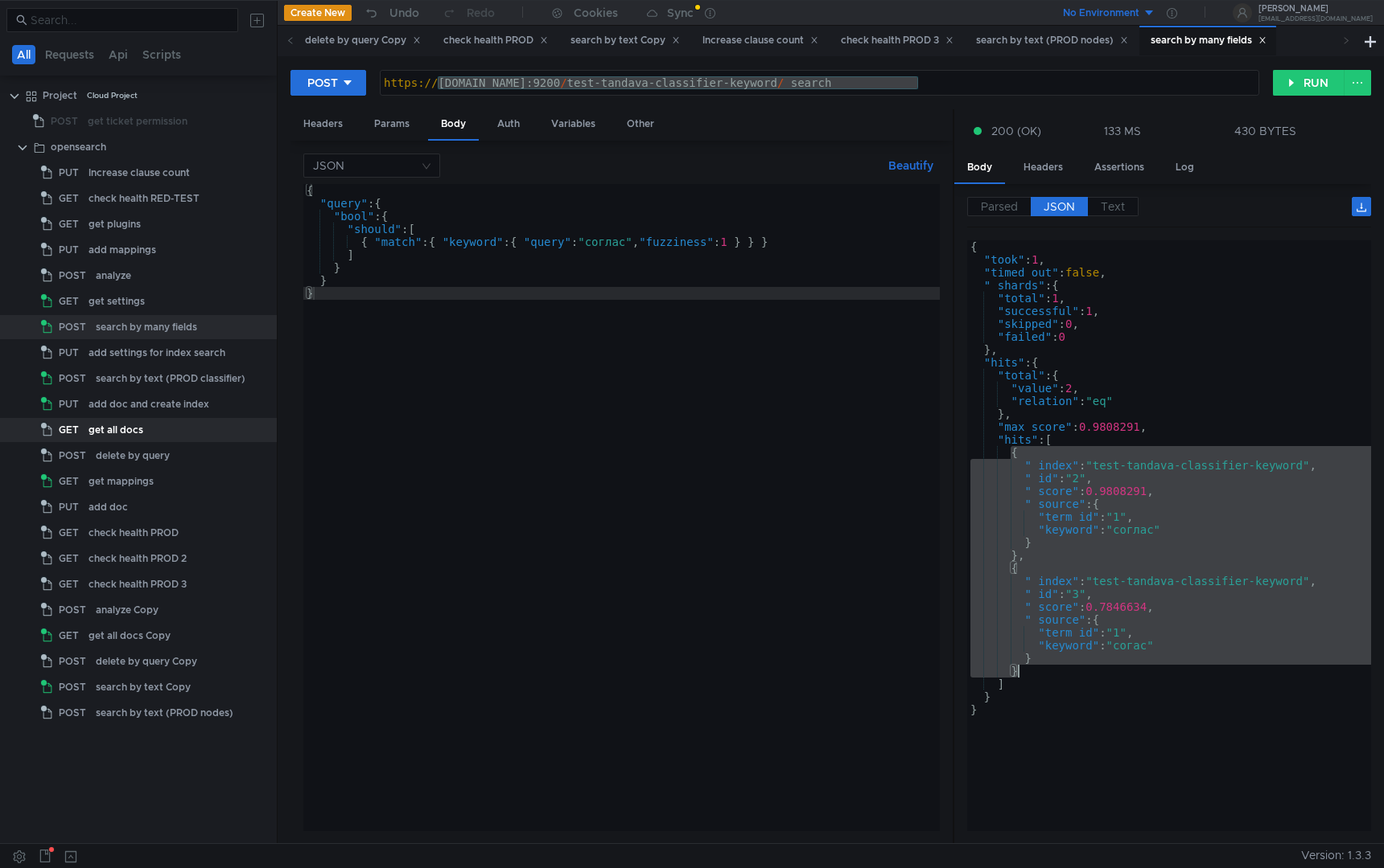
drag, startPoint x: 1013, startPoint y: 456, endPoint x: 1120, endPoint y: 673, distance: 241.9
click at [1120, 673] on div "{ "took" : 1 , "timed_out" : false , "_shards" : { "total" : 1 , "successful" :…" at bounding box center [1168, 549] width 404 height 617
type textarea "} }"
